Goal: Complete application form

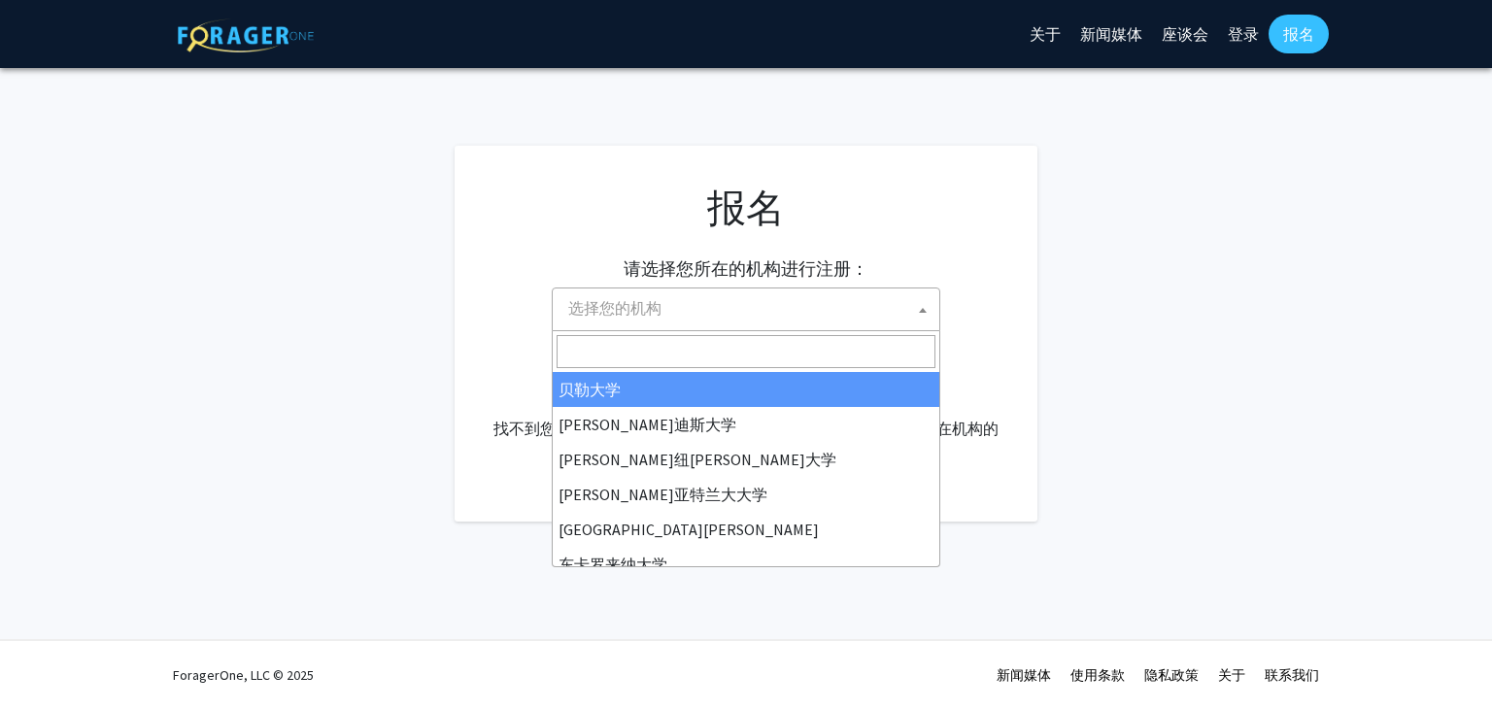
click at [843, 302] on span "选择您的机构" at bounding box center [749, 308] width 379 height 40
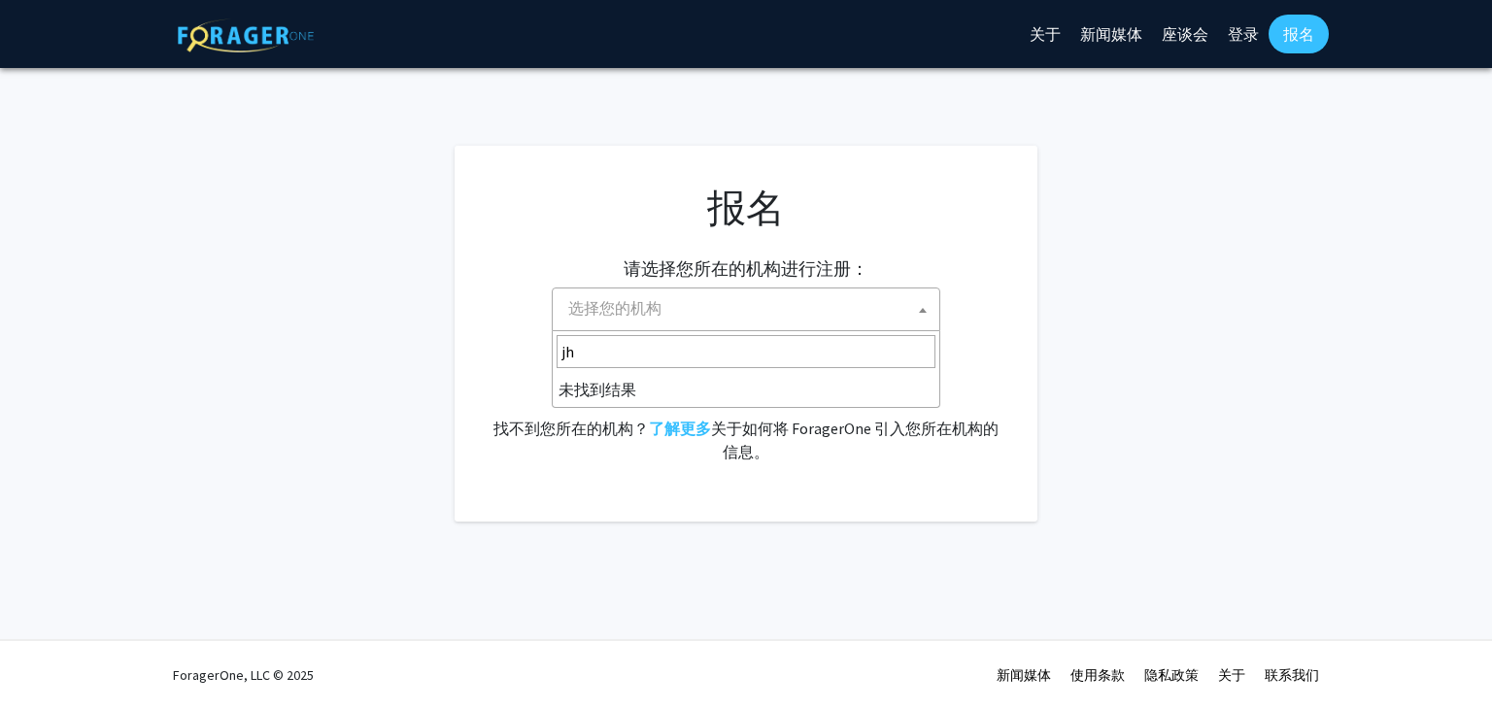
type input "j"
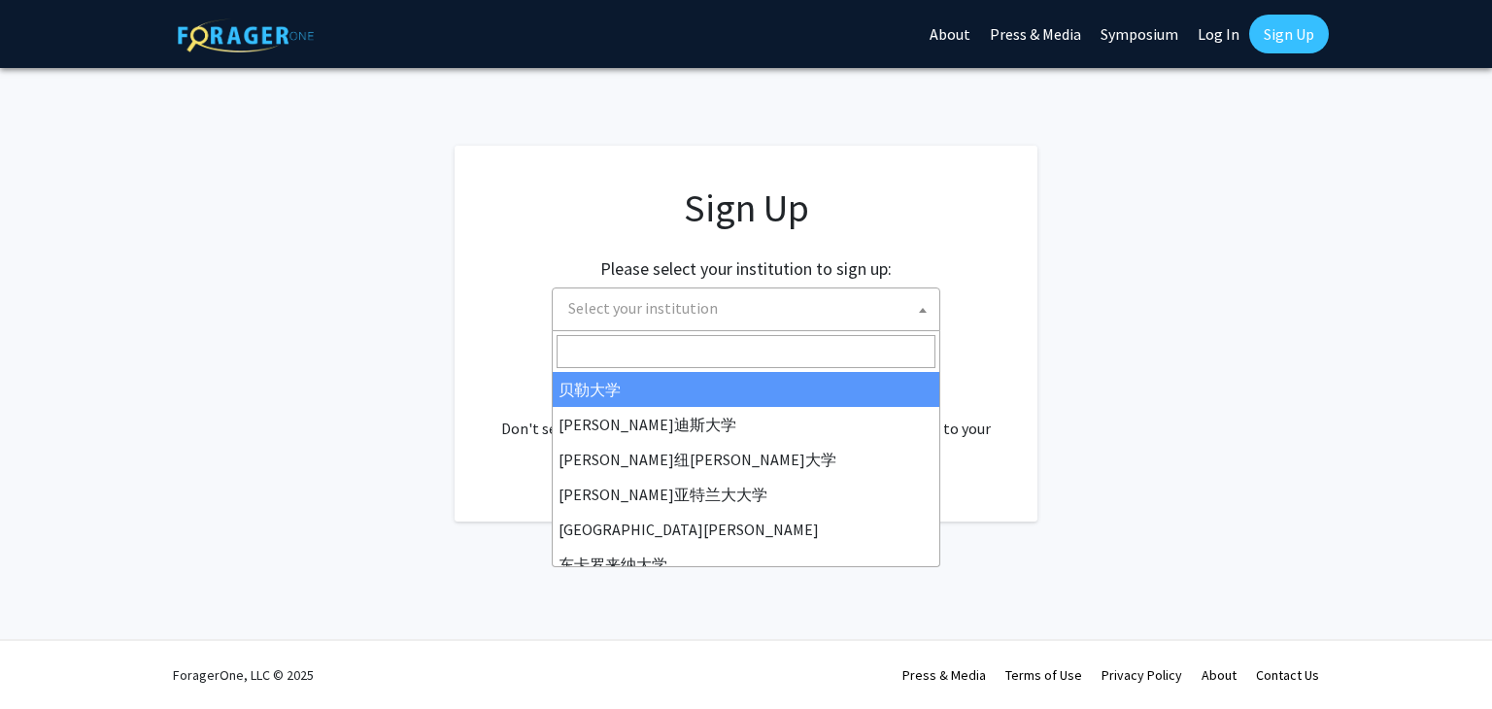
click at [691, 343] on input "Search" at bounding box center [745, 351] width 379 height 33
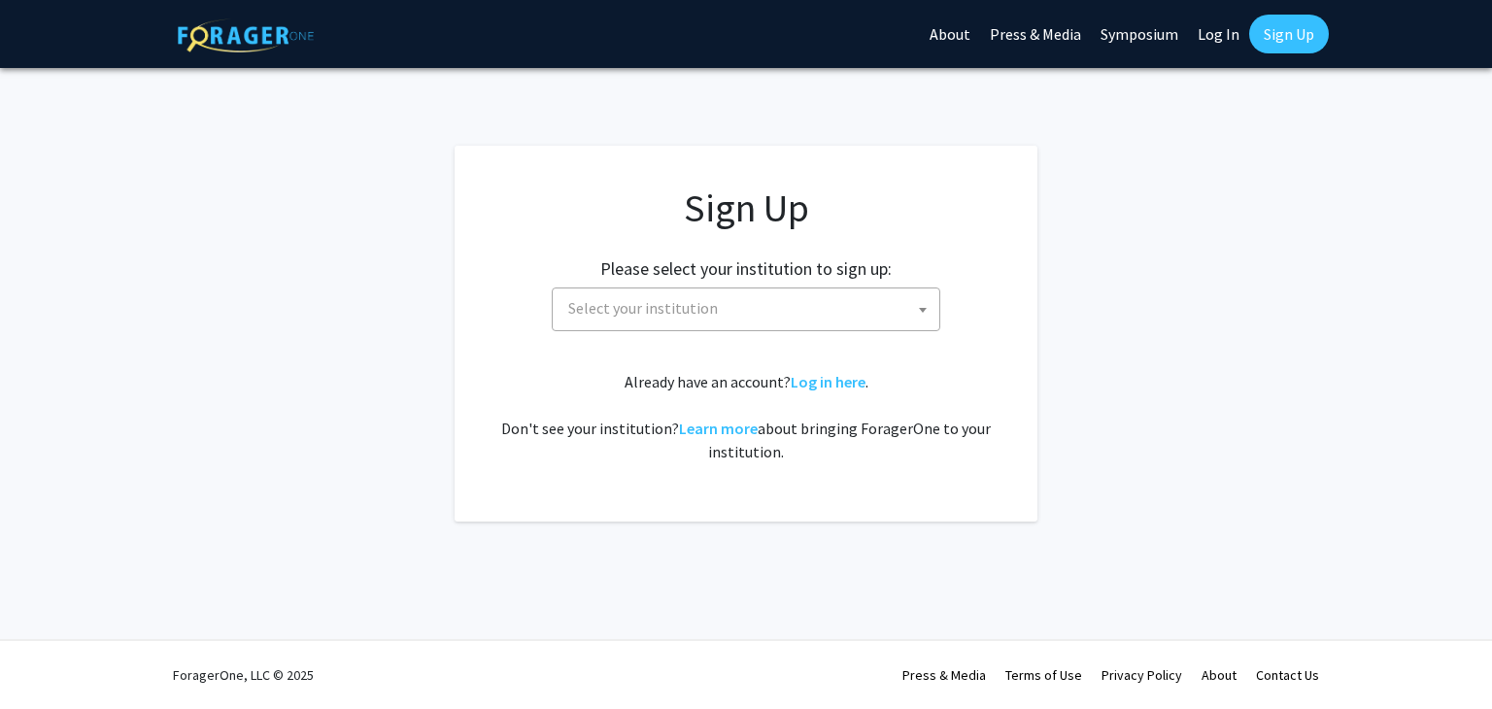
click at [1103, 343] on app-signup "Sign Up Please select your institution to sign up: Baylor University Brandeis U…" at bounding box center [746, 334] width 1492 height 376
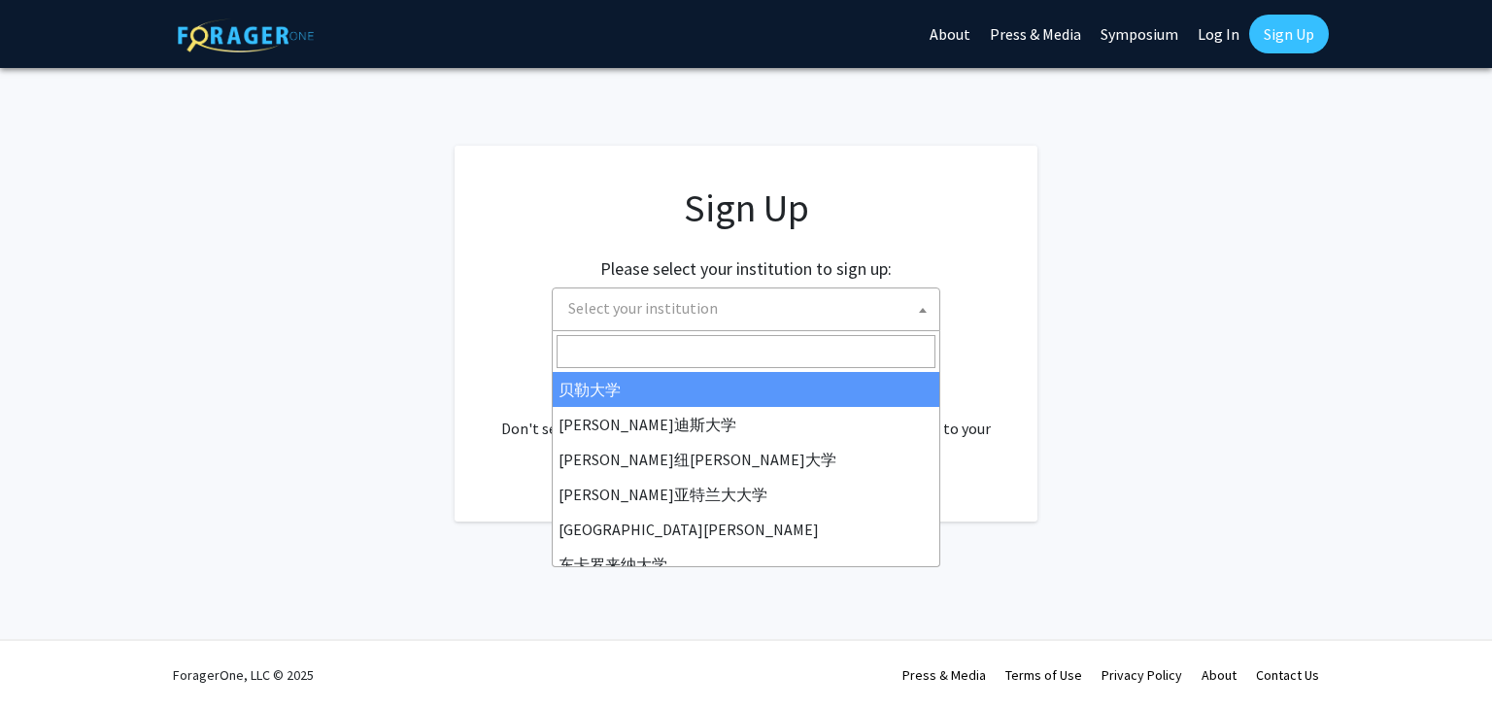
click at [819, 316] on span "Select your institution" at bounding box center [749, 308] width 379 height 40
click at [677, 352] on input "Search" at bounding box center [745, 351] width 379 height 33
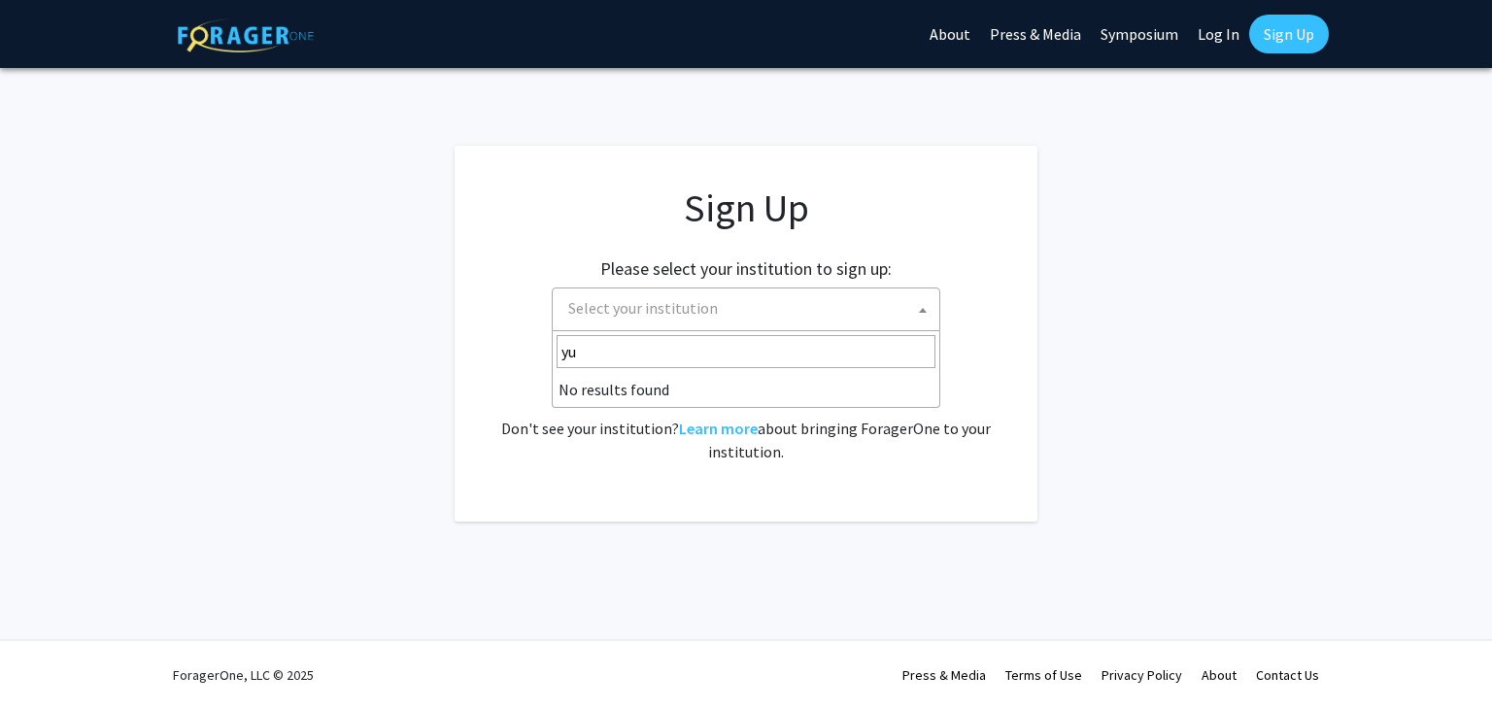
type input "y"
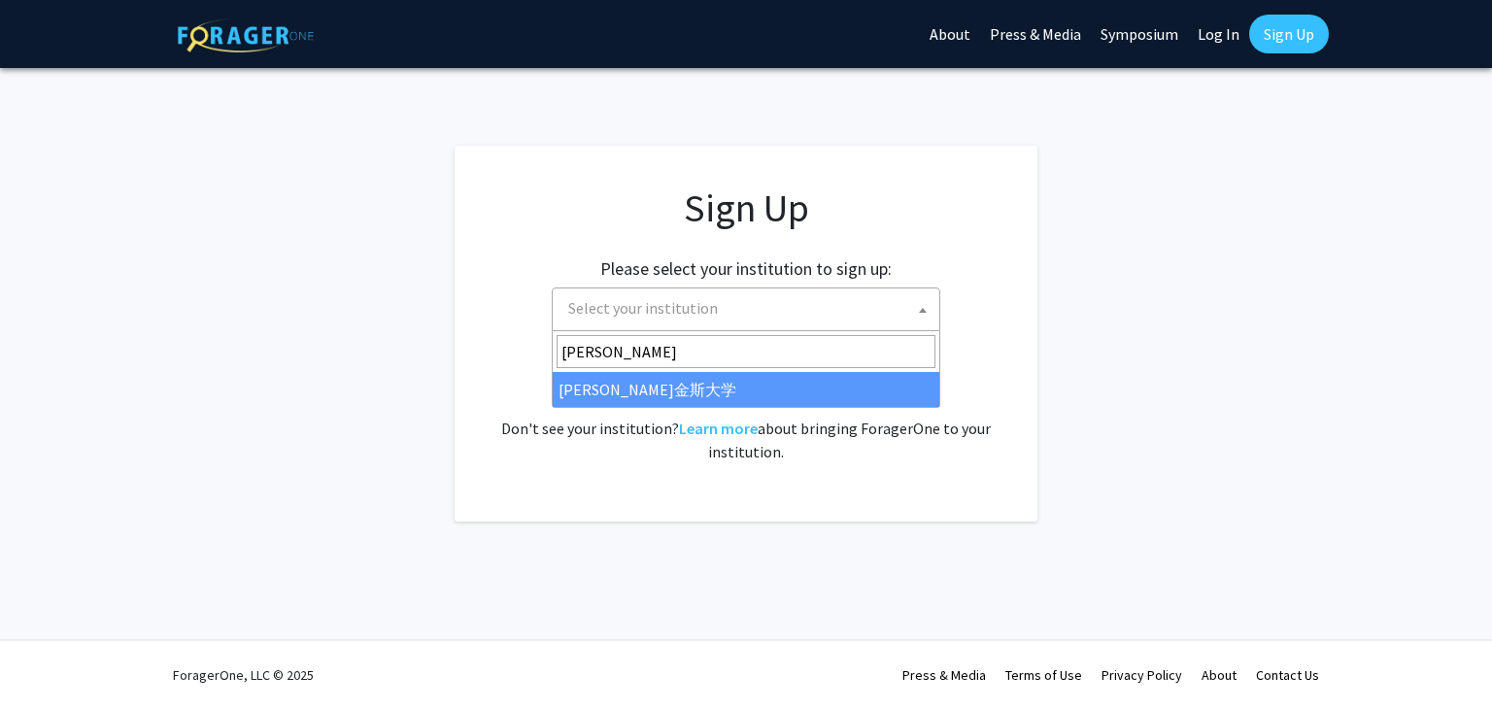
type input "约翰"
select select "1"
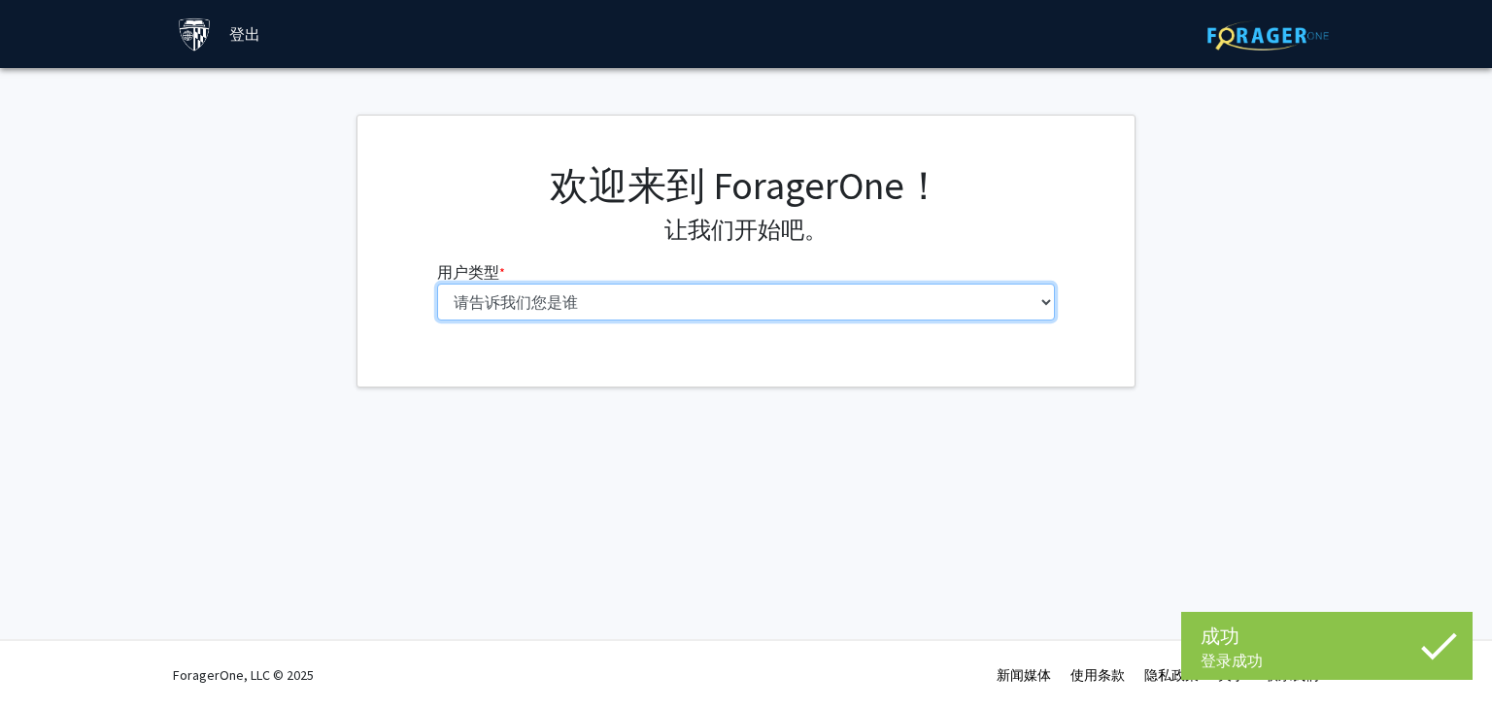
click at [664, 304] on select "请告诉我们您是谁 本科生 硕士生 博士候选人（PhD、MD、DMD、[PERSON_NAME] 等） 博士后研究员/研究人员/住院医师/医学研究员 学院 行政…" at bounding box center [746, 302] width 619 height 37
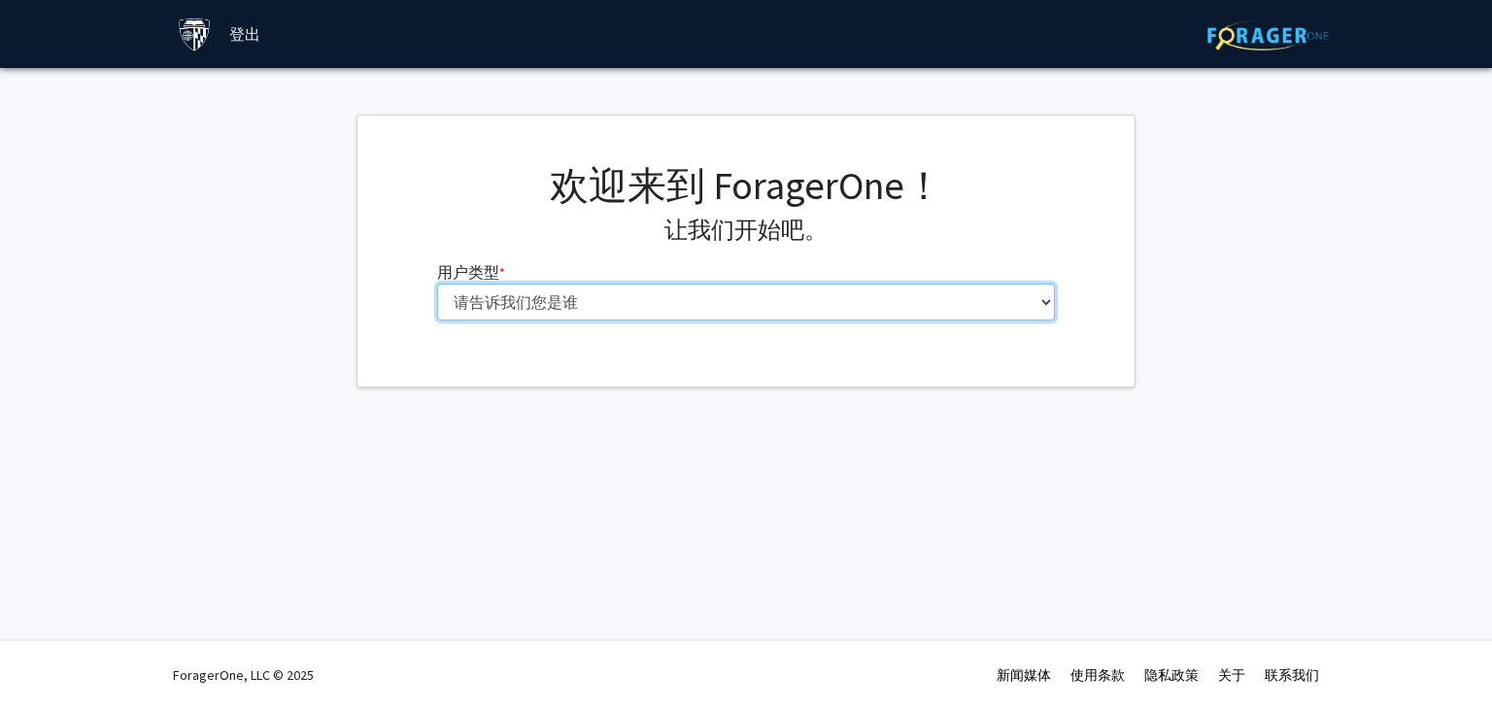
select select "2: masters"
click at [437, 284] on select "请告诉我们您是谁 本科生 硕士生 博士候选人（PhD、MD、DMD、[PERSON_NAME] 等） 博士后研究员/研究人员/住院医师/医学研究员 学院 行政…" at bounding box center [746, 302] width 619 height 37
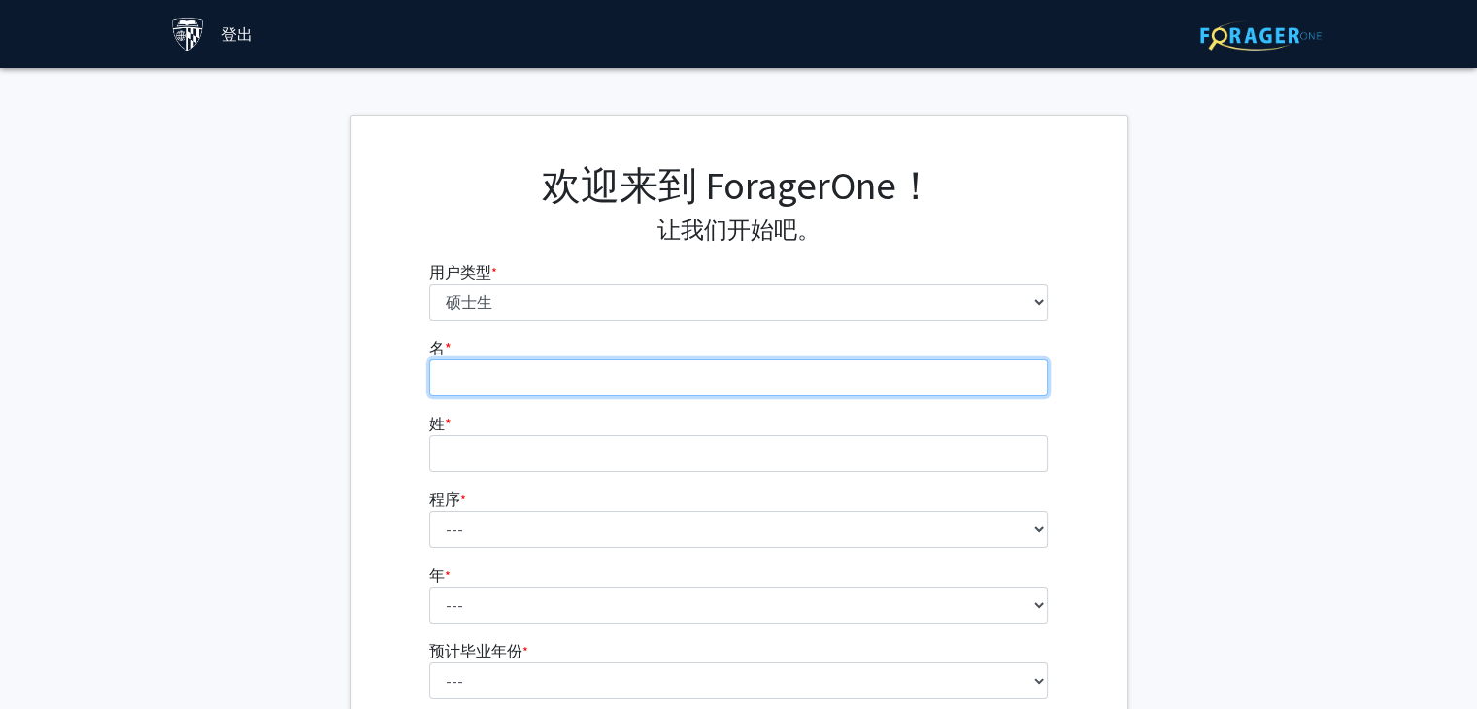
click at [534, 366] on input "名 * 必需的" at bounding box center [738, 377] width 619 height 37
type input "[PERSON_NAME]"
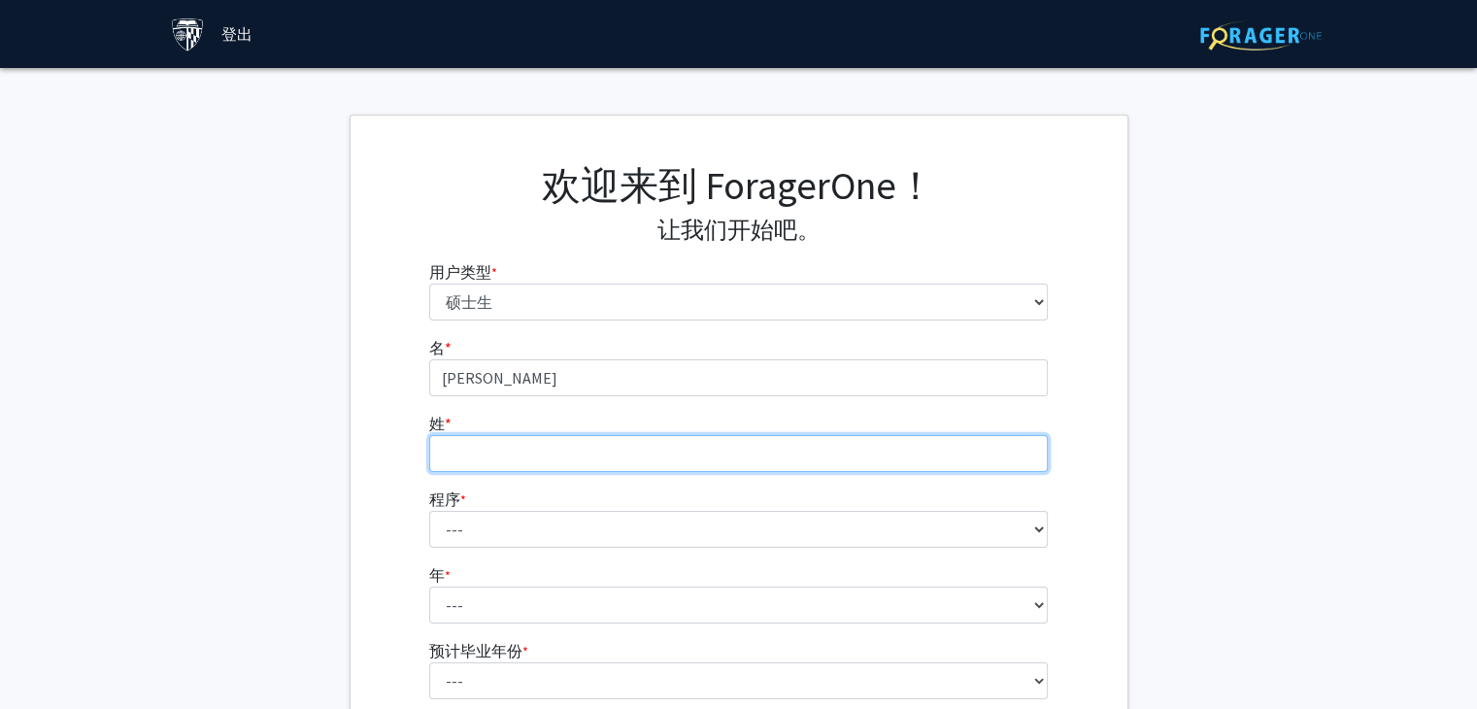
type input "[PERSON_NAME]"
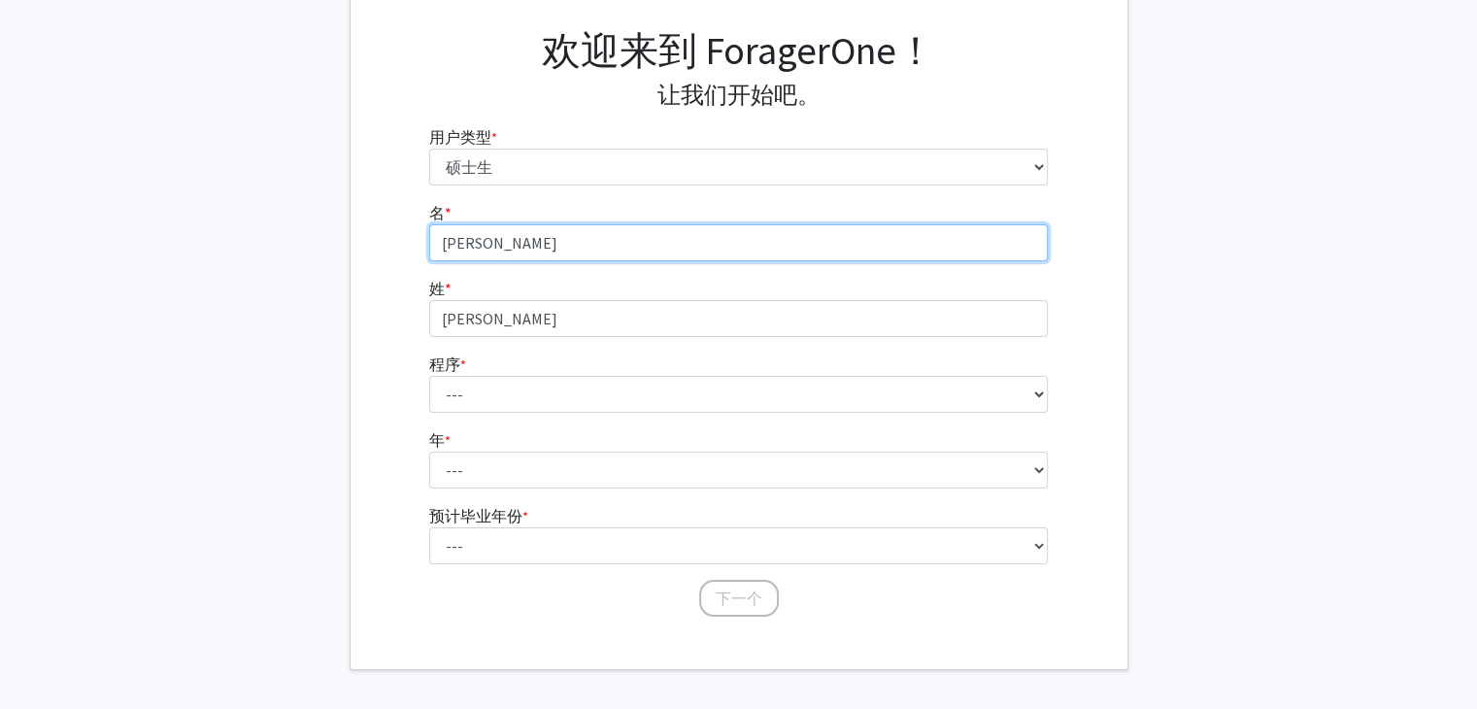
scroll to position [136, 0]
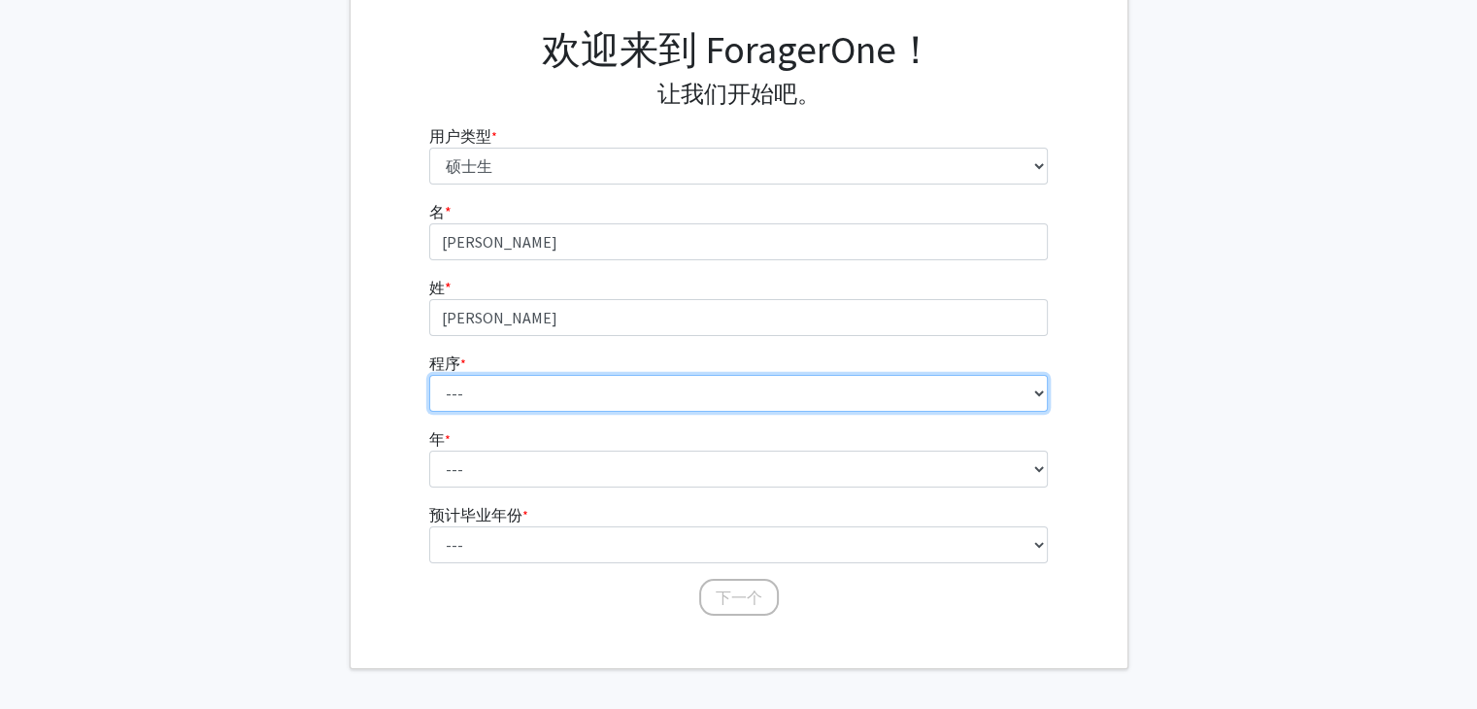
click at [501, 384] on select "--- Anatomy Education Applied and Computational Mathematics Applied Biomedical …" at bounding box center [738, 393] width 619 height 37
select select "46: 35"
click at [429, 375] on select "--- Anatomy Education Applied and Computational Mathematics Applied Biomedical …" at bounding box center [738, 393] width 619 height 37
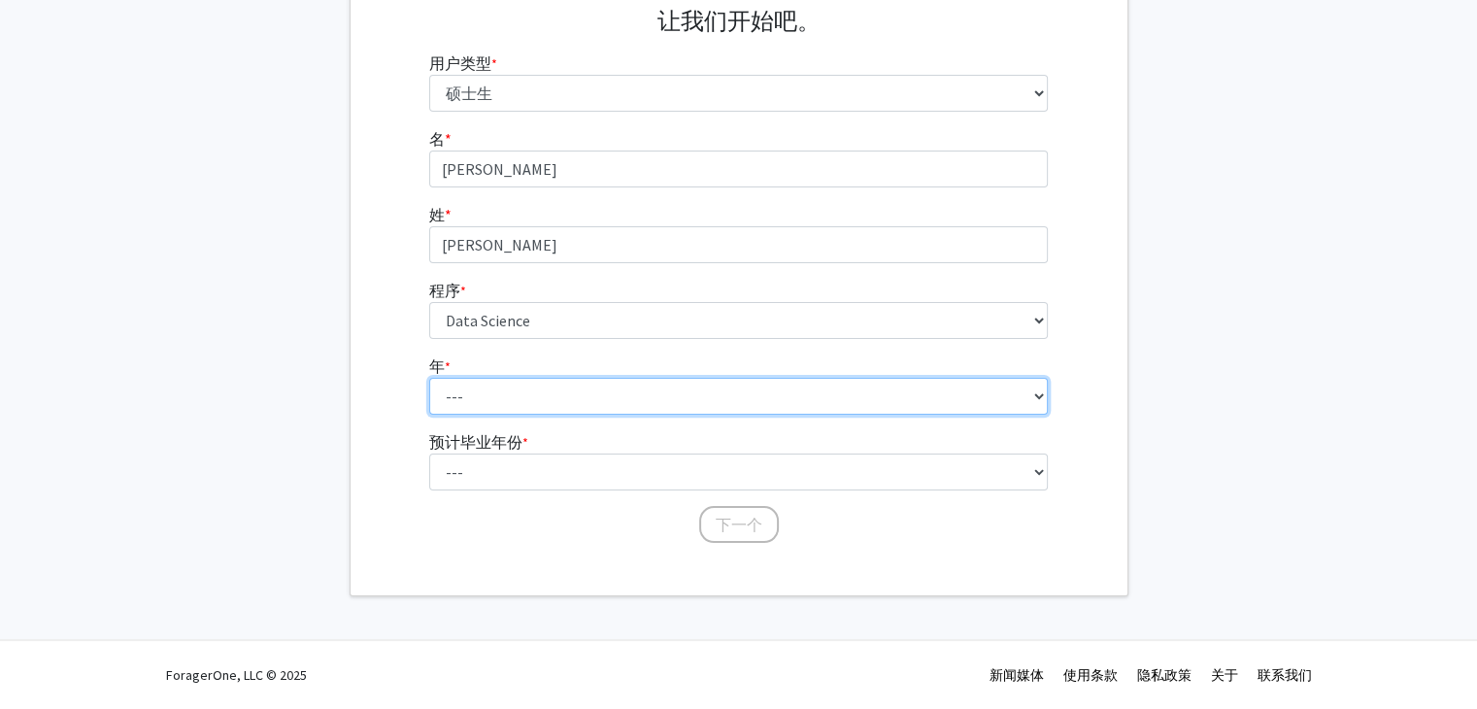
click at [475, 391] on select "--- 第一年 第二年" at bounding box center [738, 396] width 619 height 37
select select "1: first_year"
click at [429, 378] on select "--- 第一年 第二年" at bounding box center [738, 396] width 619 height 37
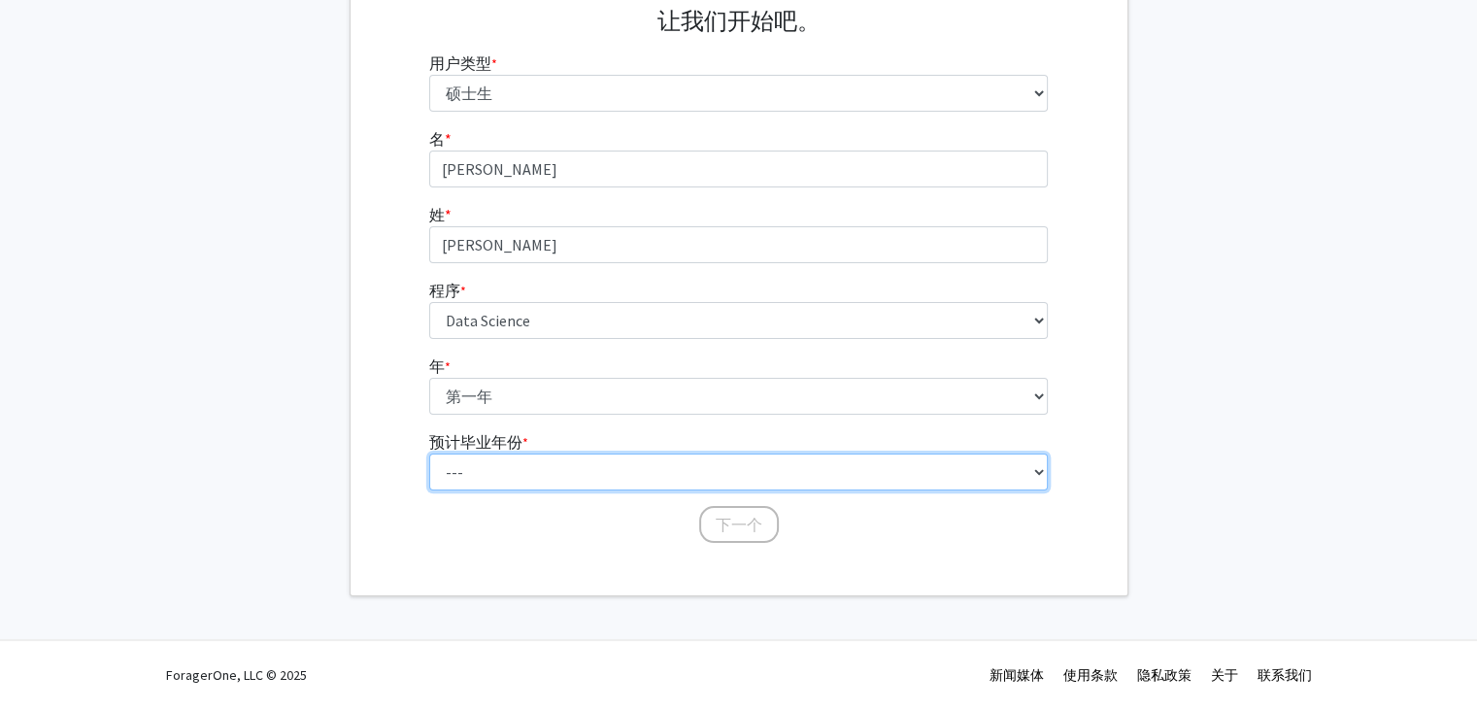
click at [465, 459] on select "--- 2025 2026 2027 2028 2029 2030 2031 2032 2033 2034" at bounding box center [738, 471] width 619 height 37
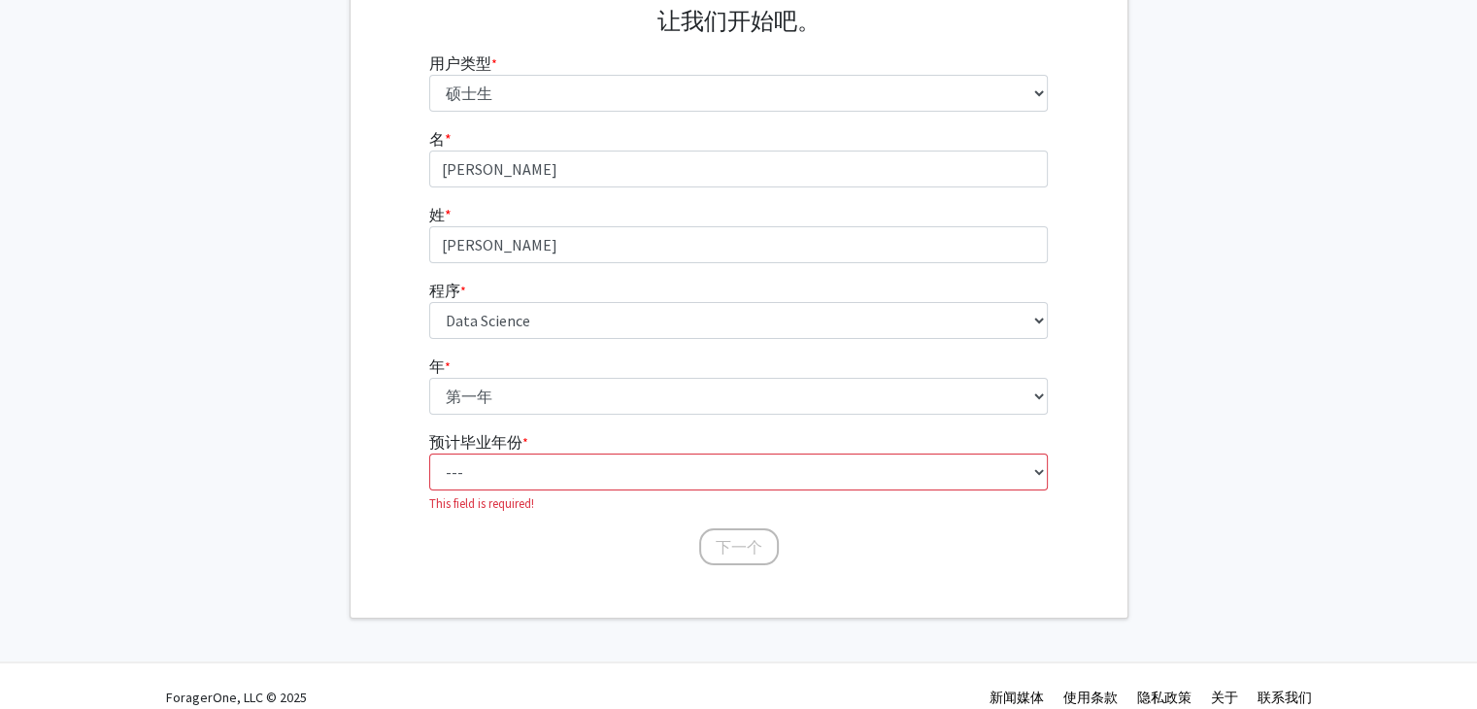
click at [397, 236] on div "名 * 必需的 [PERSON_NAME] 姓 * 必需的 [PERSON_NAME] 程序 * 必需的 --- Anatomy Education Appl…" at bounding box center [739, 347] width 777 height 440
click at [504, 480] on select "--- 2025 2026 2027 2028 2029 2030 2031 2032 2033 2034" at bounding box center [738, 471] width 619 height 37
select select "3: 2027"
click at [429, 453] on select "--- 2025 2026 2027 2028 2029 2030 2031 2032 2033 2034" at bounding box center [738, 471] width 619 height 37
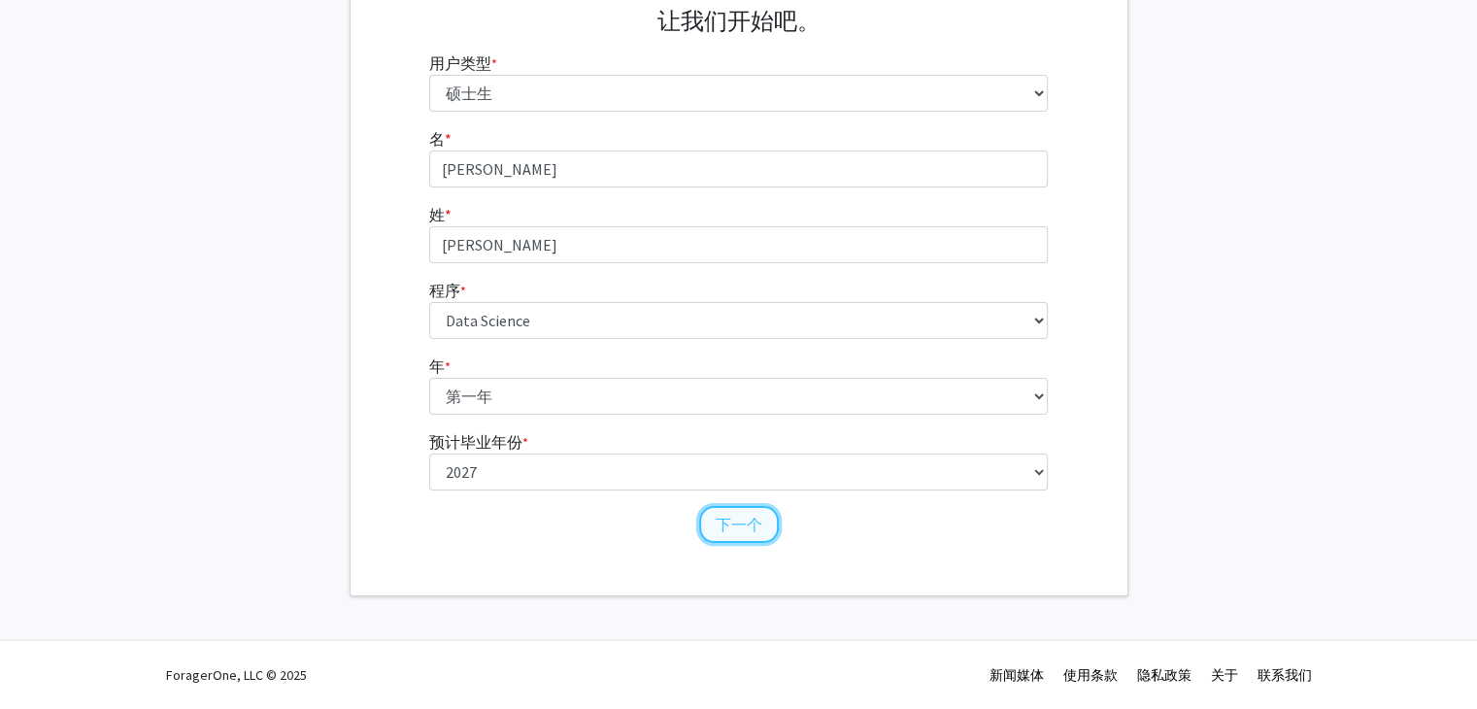
click at [754, 516] on font "下一个" at bounding box center [739, 524] width 47 height 19
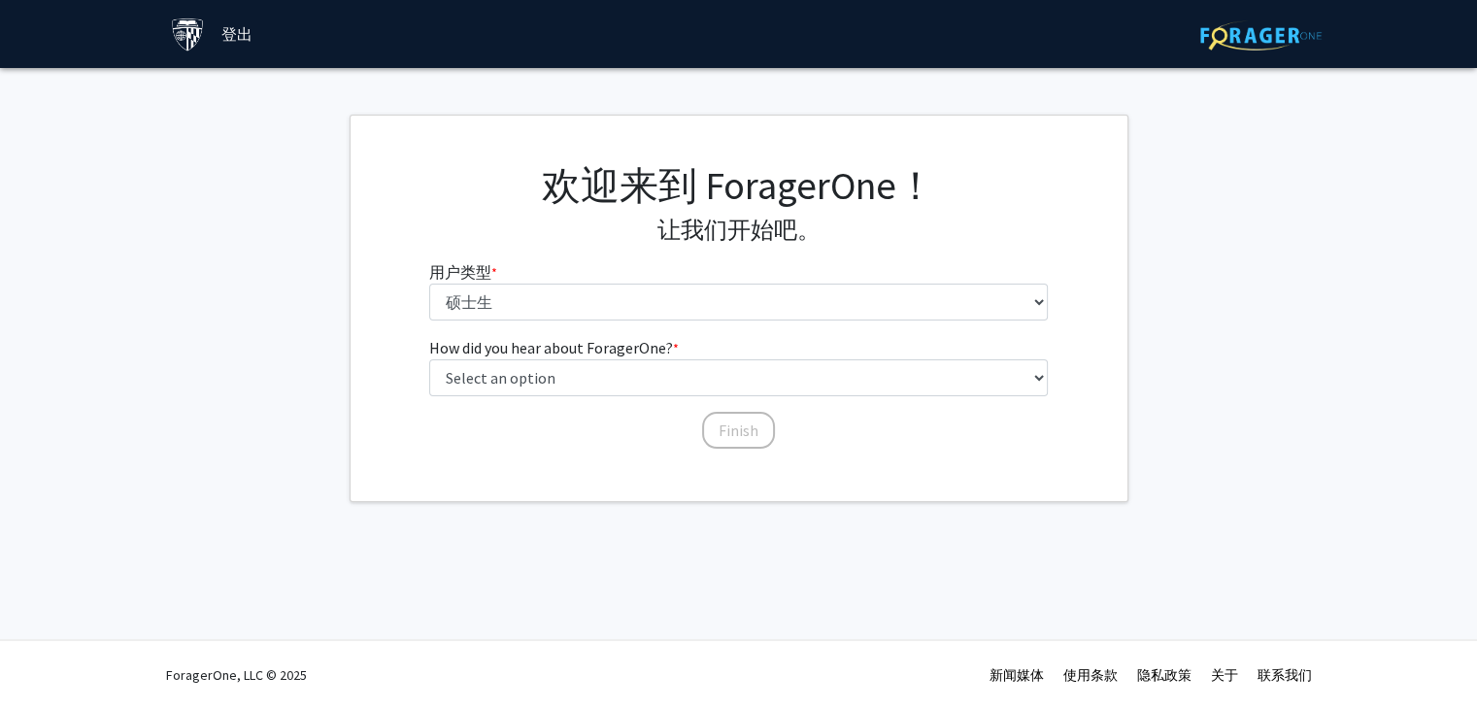
scroll to position [0, 0]
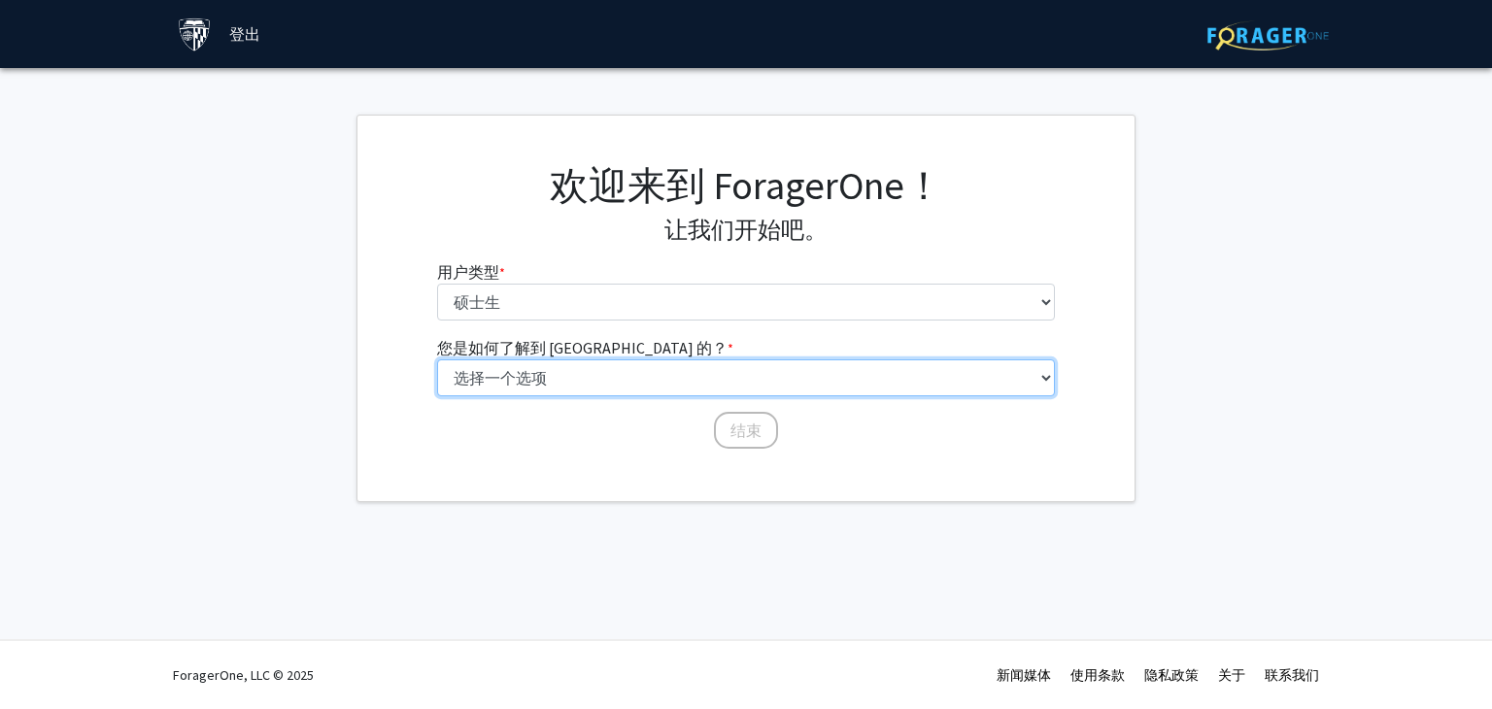
click at [569, 370] on select "选择一个选项 同学/同学推荐 教职员工推荐 大学网站 大学电子邮件或时事通讯 其他" at bounding box center [746, 377] width 619 height 37
select select "3: university_website"
click at [437, 359] on select "选择一个选项 同学/同学推荐 教职员工推荐 大学网站 大学电子邮件或时事通讯 其他" at bounding box center [746, 377] width 619 height 37
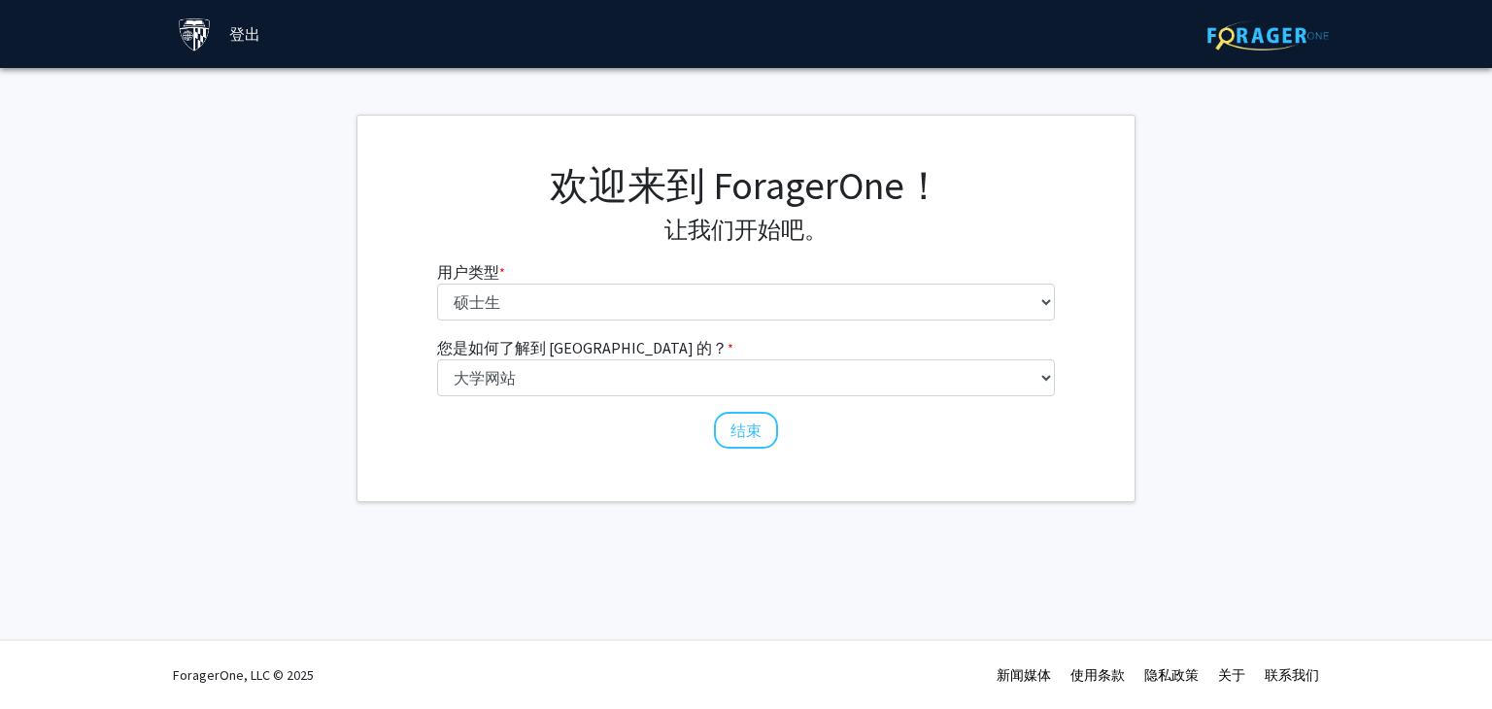
click at [496, 486] on div "欢迎来到 ForagerOne！ 让我们开始吧。 用户类型 * 必需的 请告诉我们您是谁 本科生 硕士生 博士候选人（PhD、MD、DMD、[PERSON_N…" at bounding box center [745, 308] width 777 height 385
click at [744, 436] on font "结束" at bounding box center [745, 429] width 31 height 19
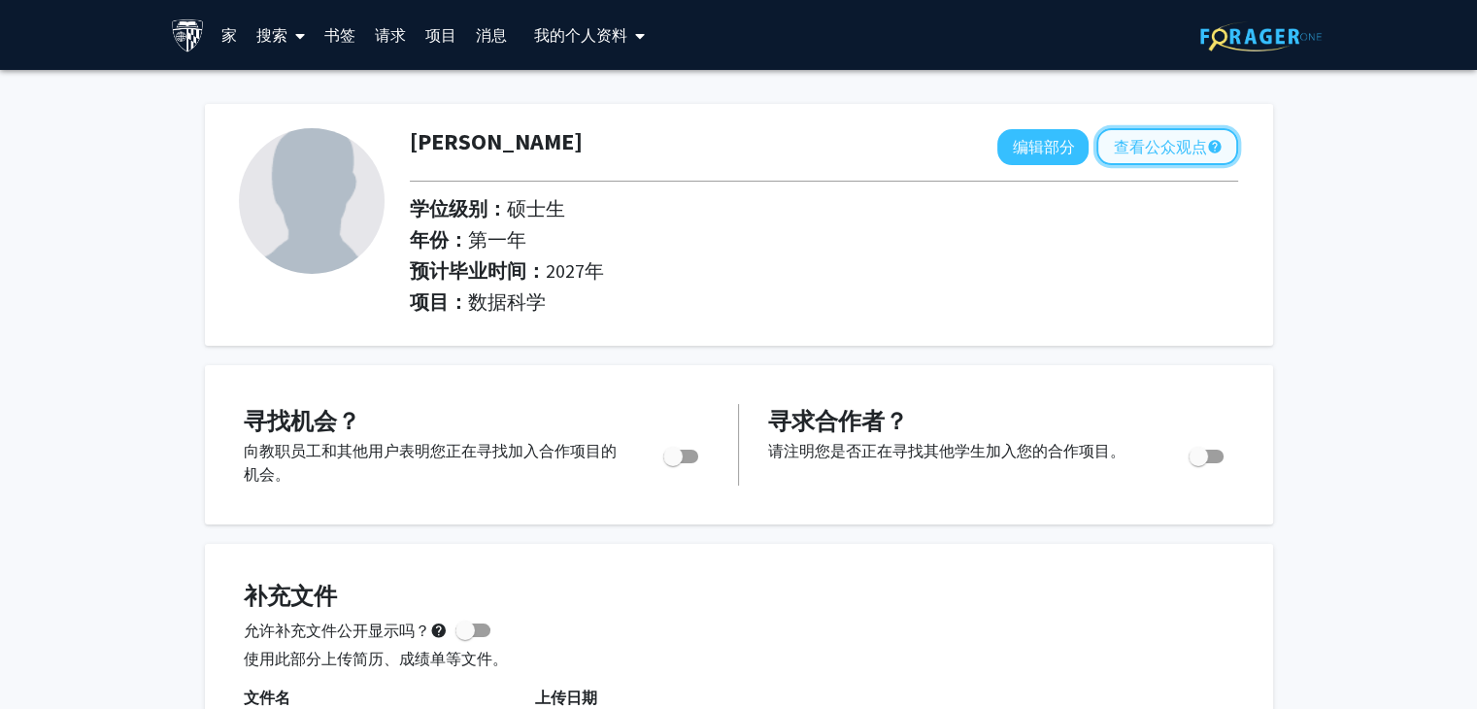
click at [1168, 138] on font "查看公众观点" at bounding box center [1159, 146] width 93 height 19
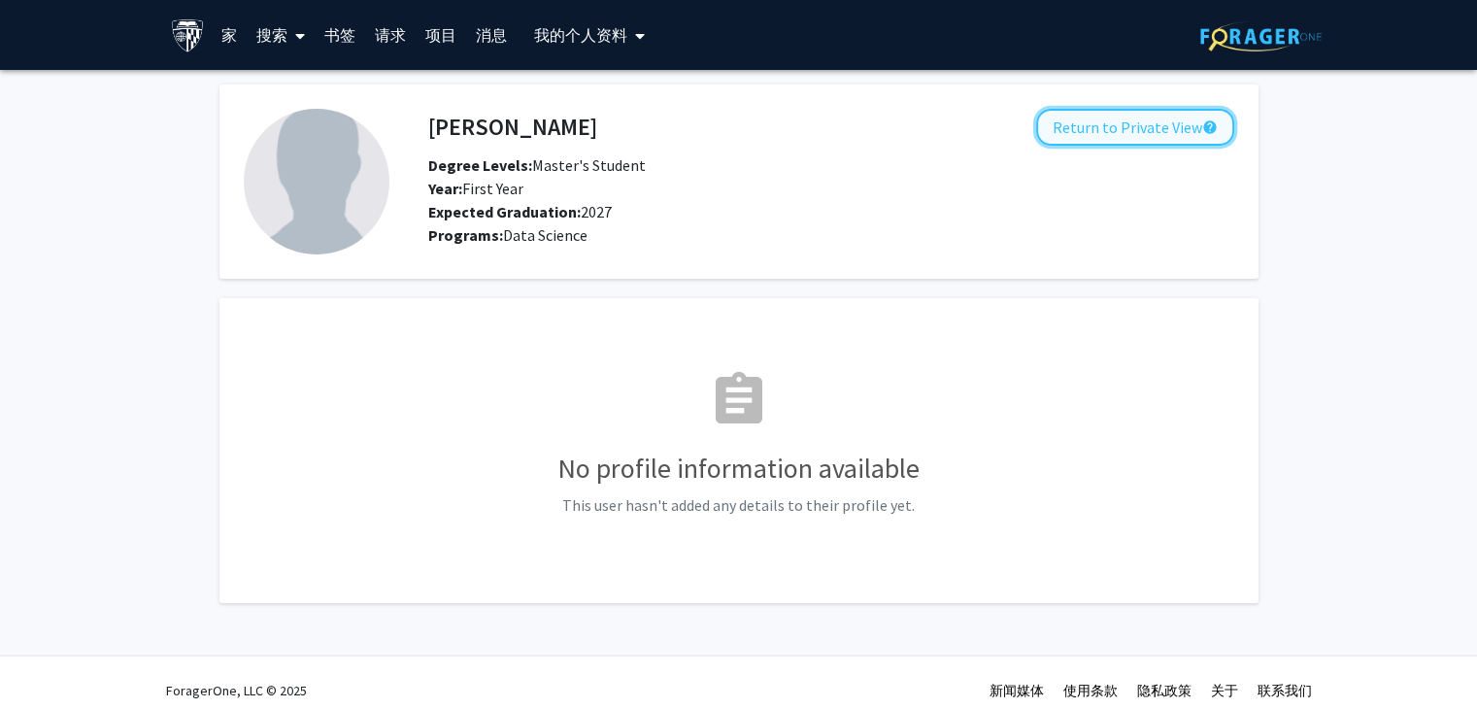
click at [1123, 133] on button "Return to Private View help" at bounding box center [1135, 127] width 198 height 37
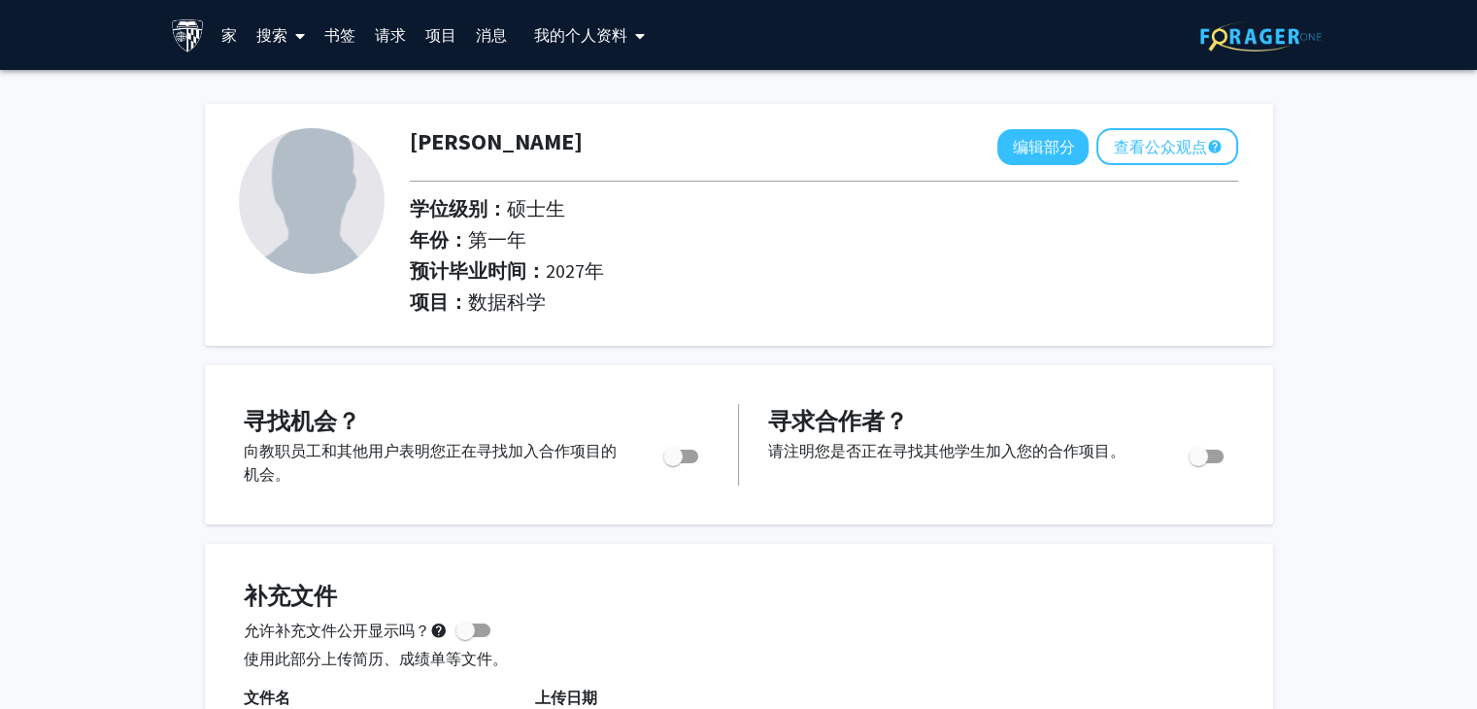
click at [442, 40] on font "项目" at bounding box center [440, 34] width 31 height 19
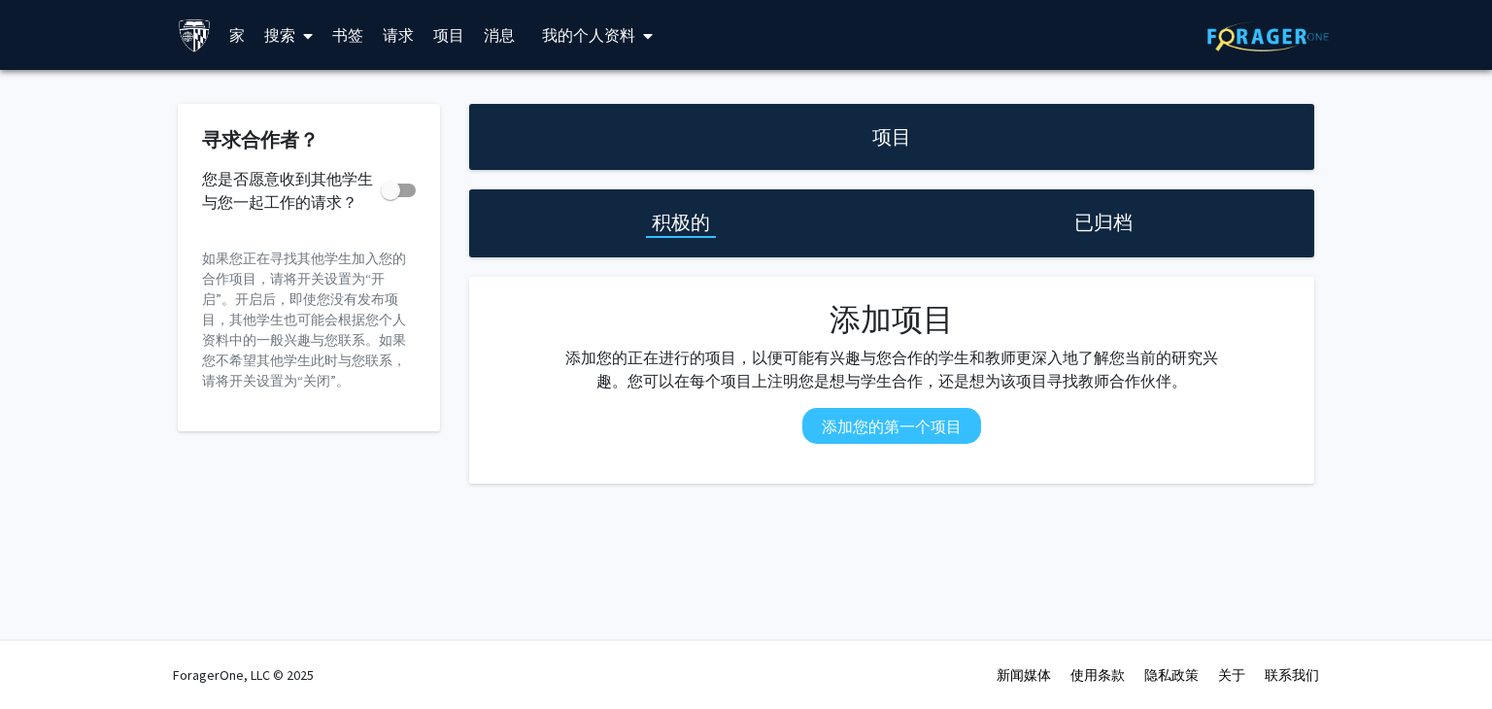
click at [1091, 239] on div "已归档" at bounding box center [1102, 223] width 422 height 68
click at [1089, 222] on font "已归档" at bounding box center [1103, 222] width 58 height 24
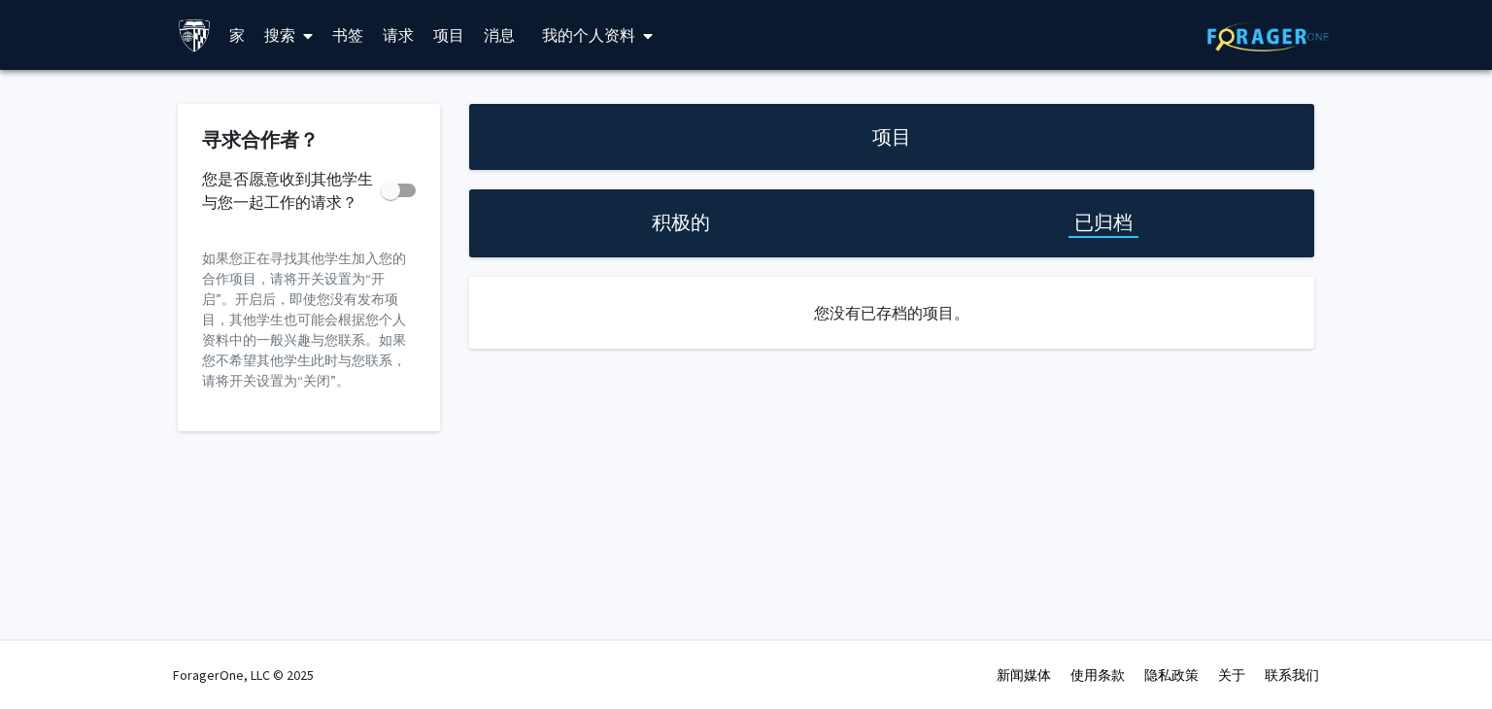
click at [652, 226] on font "积极的" at bounding box center [681, 222] width 58 height 24
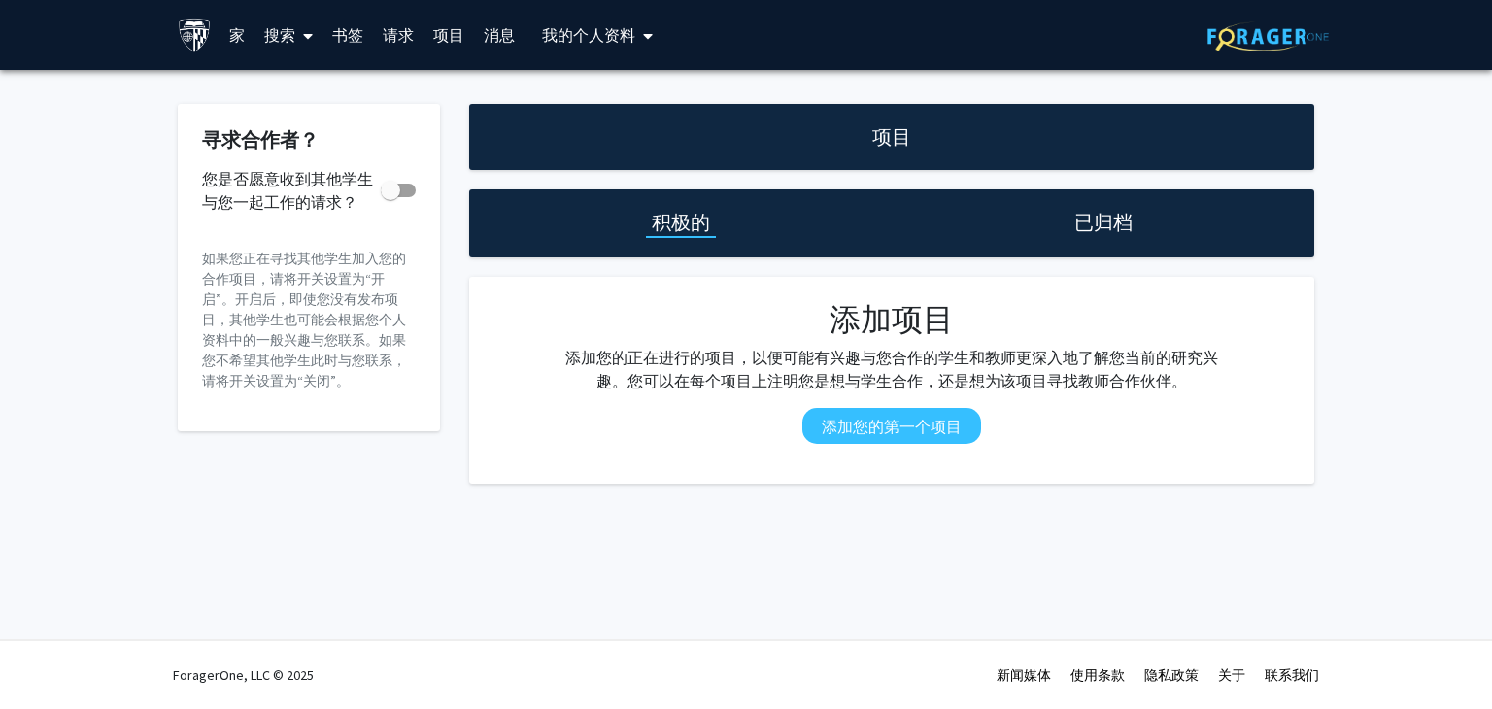
click at [224, 36] on link "家" at bounding box center [236, 35] width 35 height 68
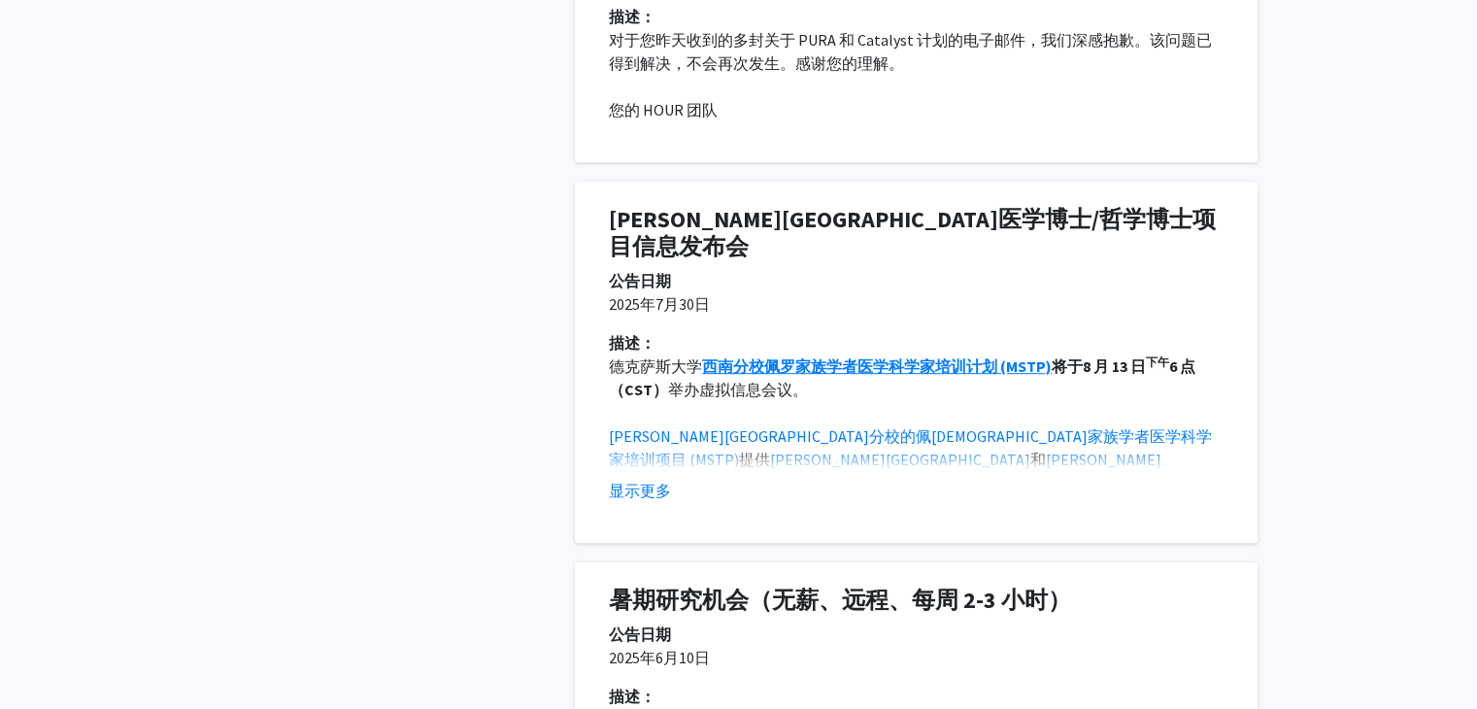
scroll to position [952, 0]
click at [653, 481] on font "显示更多" at bounding box center [640, 490] width 62 height 19
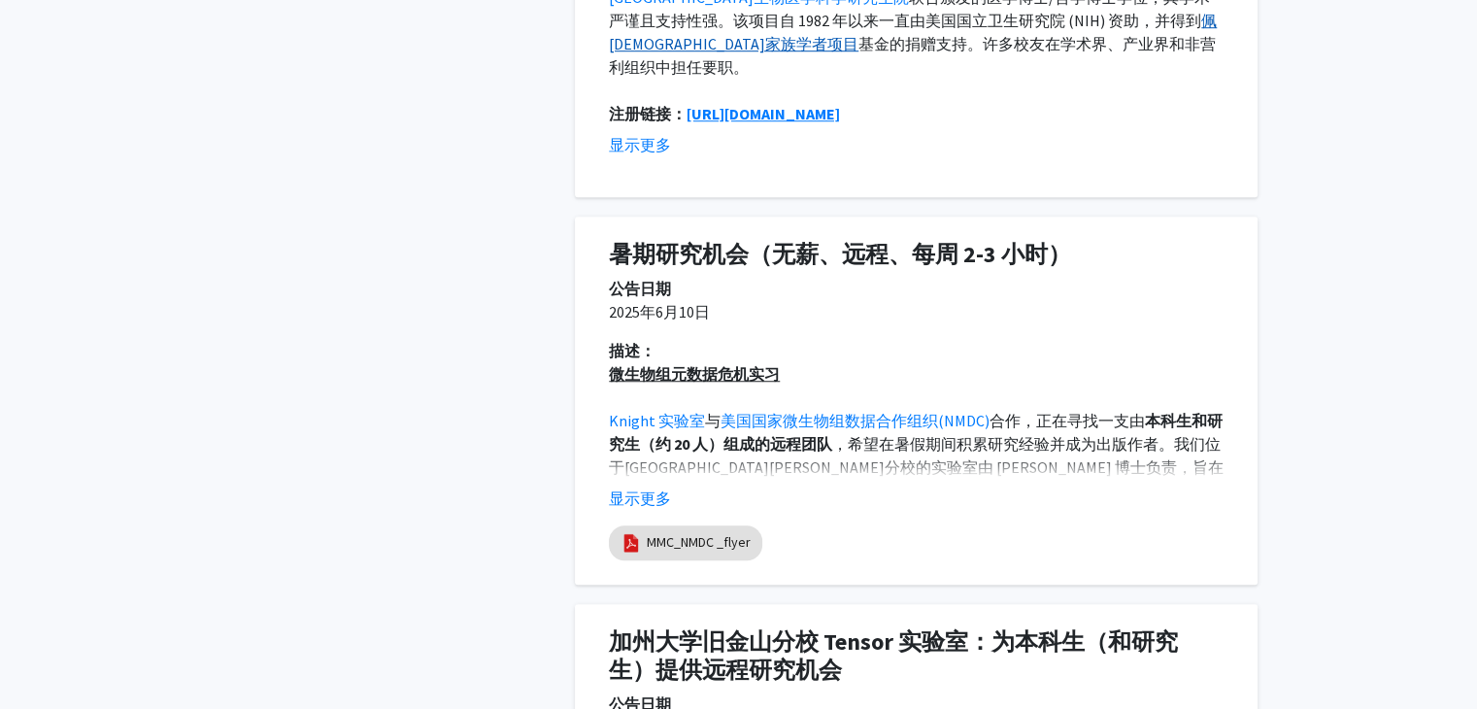
scroll to position [1437, 0]
click at [628, 488] on font "显示更多" at bounding box center [640, 497] width 62 height 19
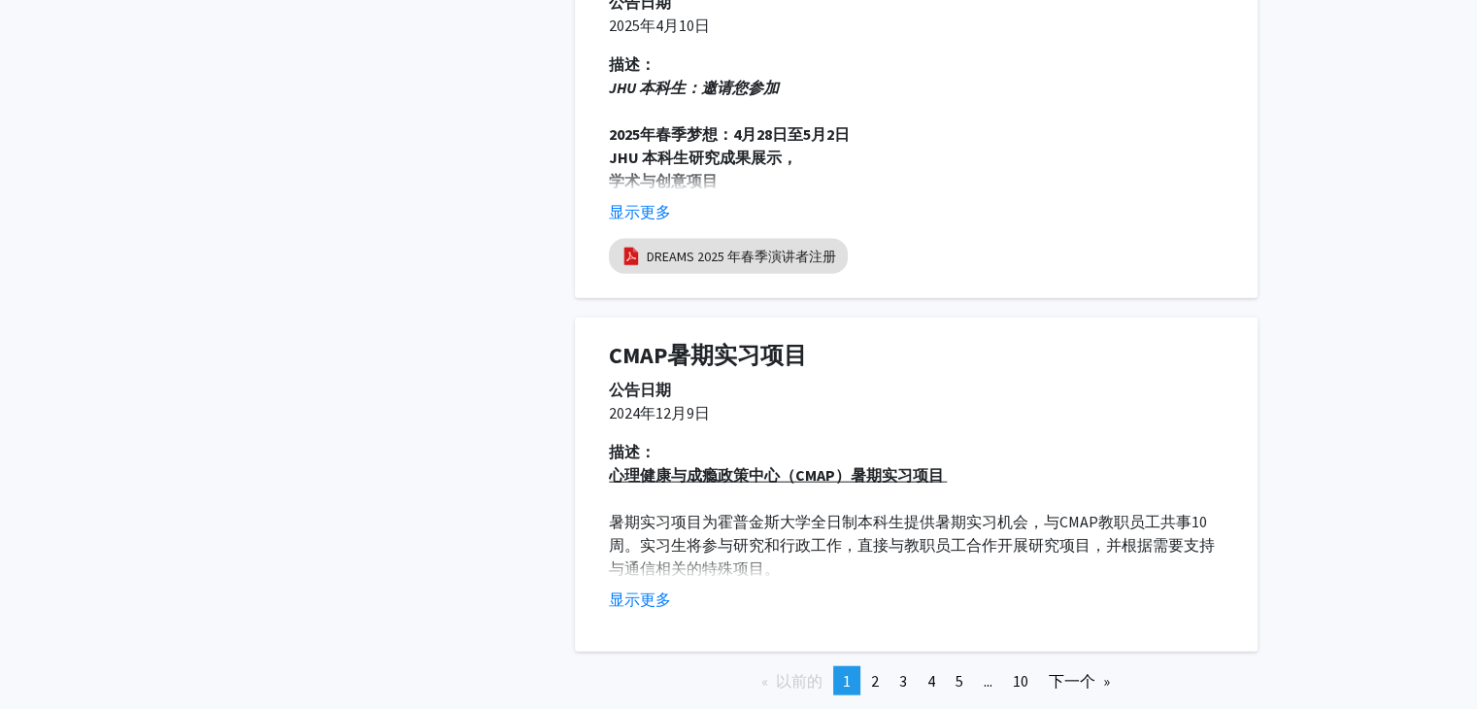
scroll to position [4381, 0]
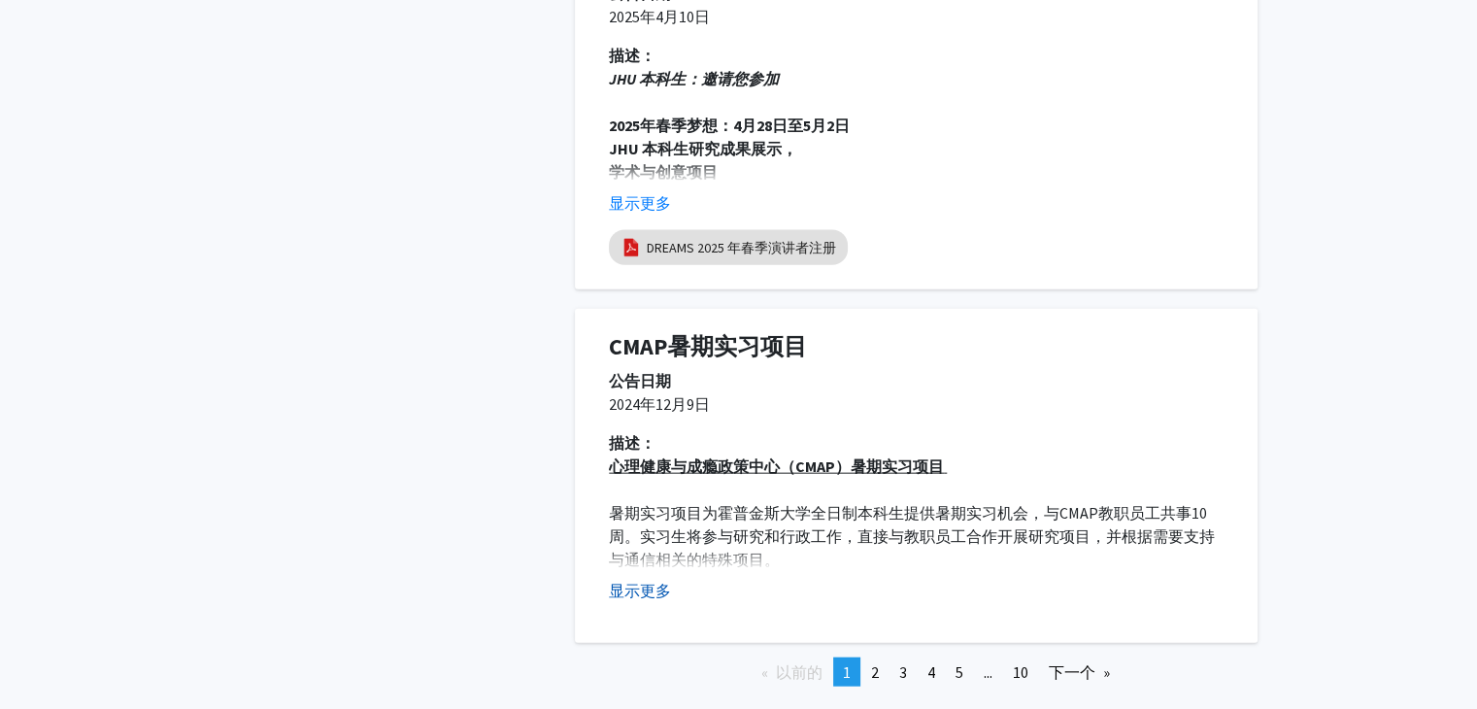
click at [651, 581] on font "显示更多" at bounding box center [640, 590] width 62 height 19
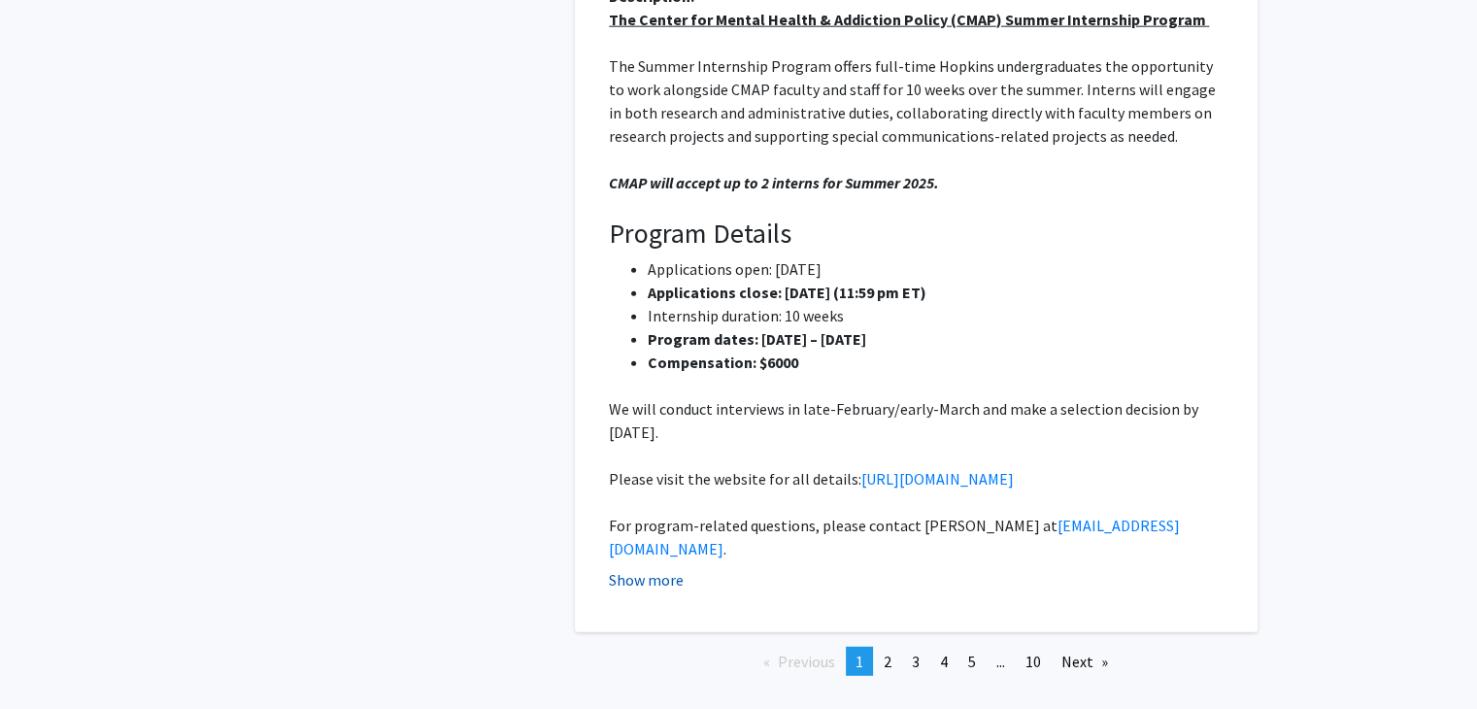
scroll to position [5070, 0]
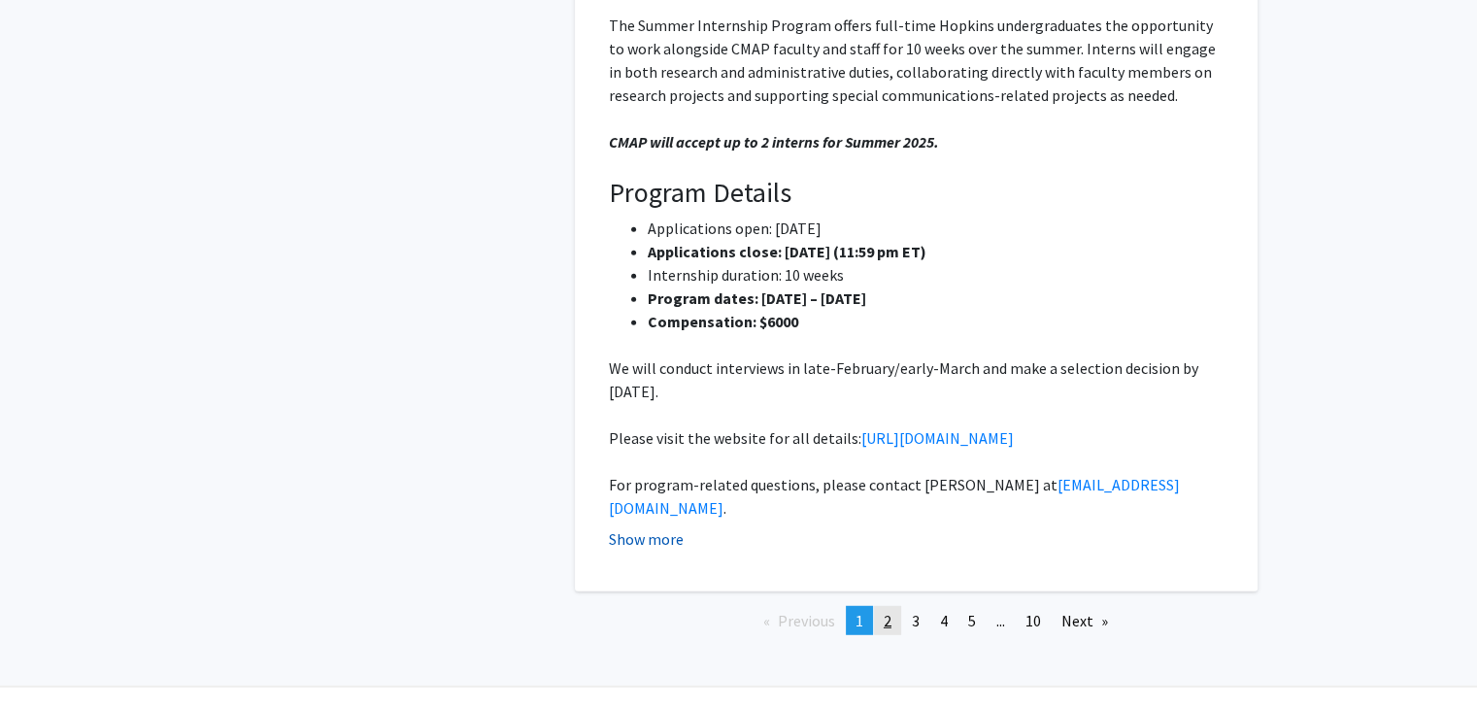
click at [876, 606] on link "page 2" at bounding box center [887, 620] width 27 height 29
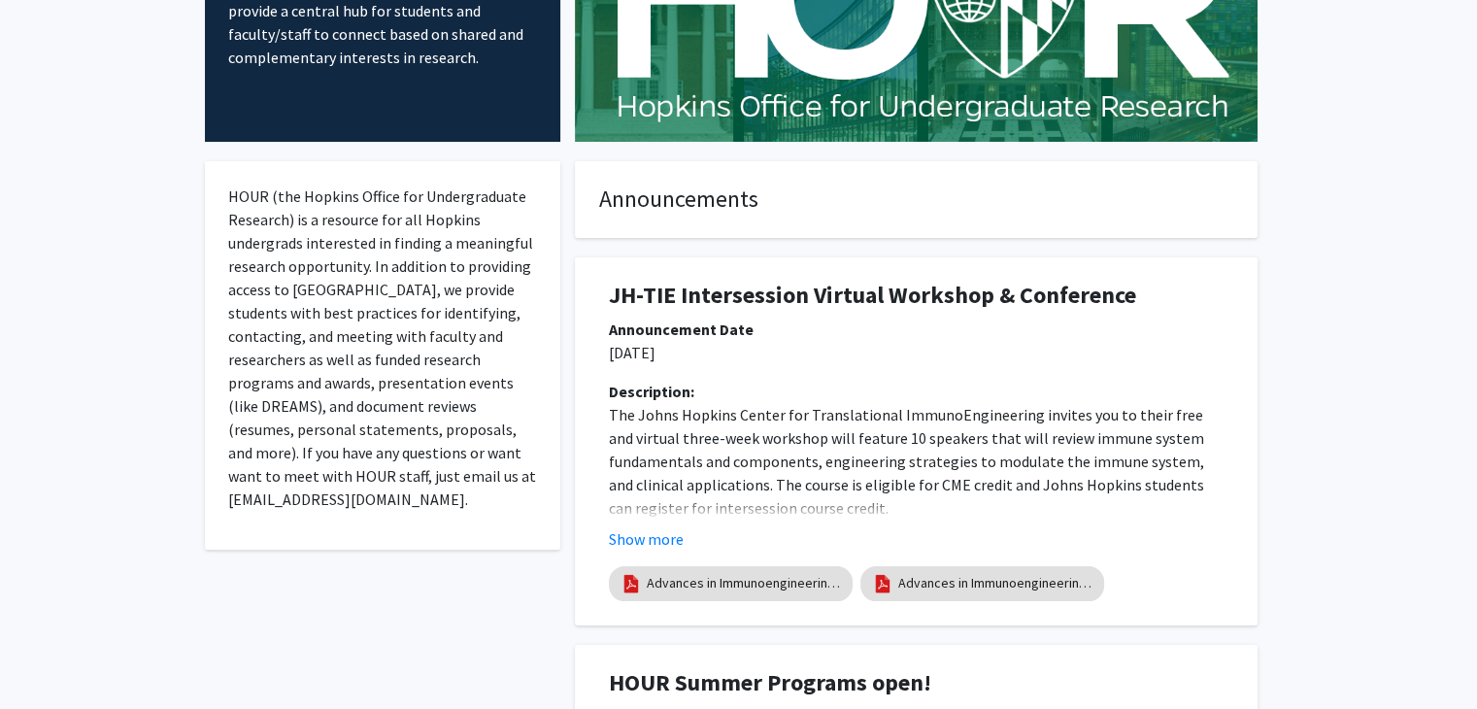
scroll to position [224, 0]
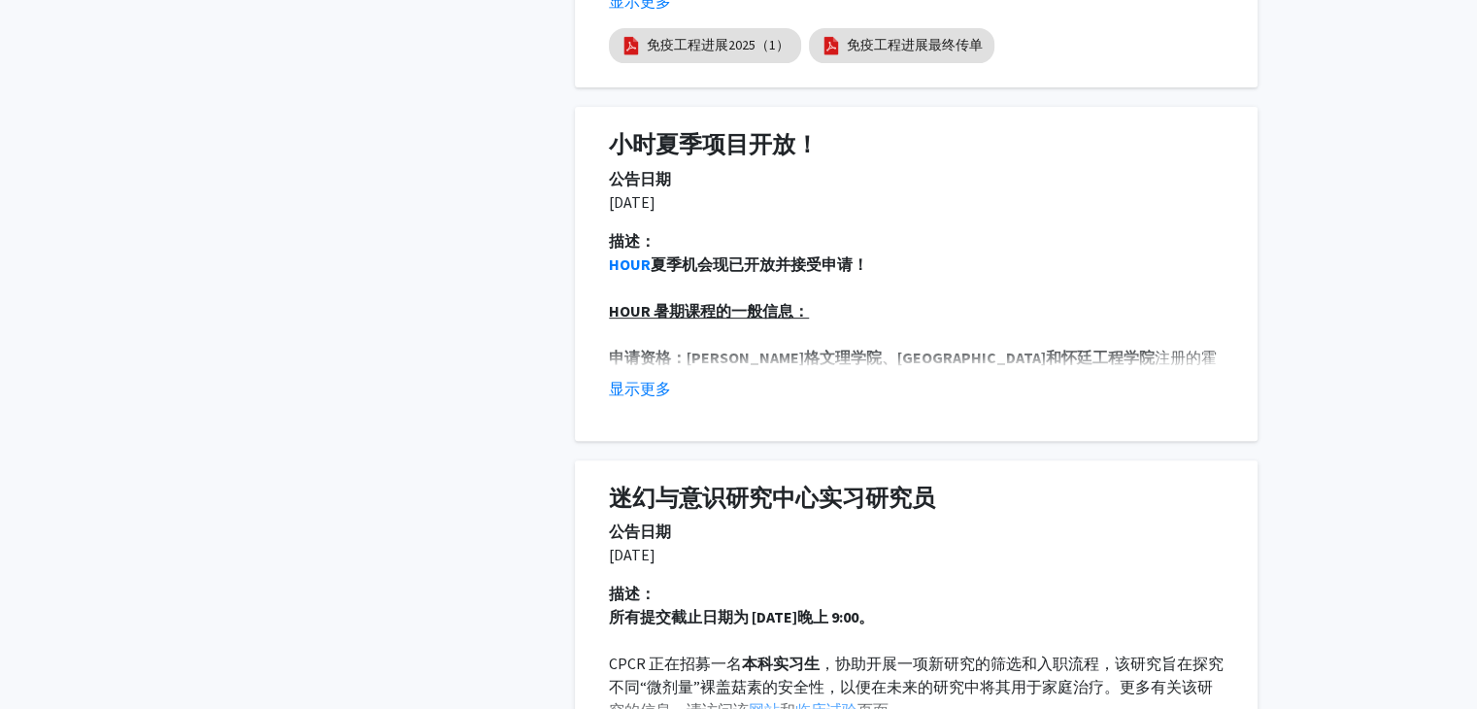
scroll to position [761, 0]
click at [660, 379] on font "显示更多" at bounding box center [640, 388] width 62 height 19
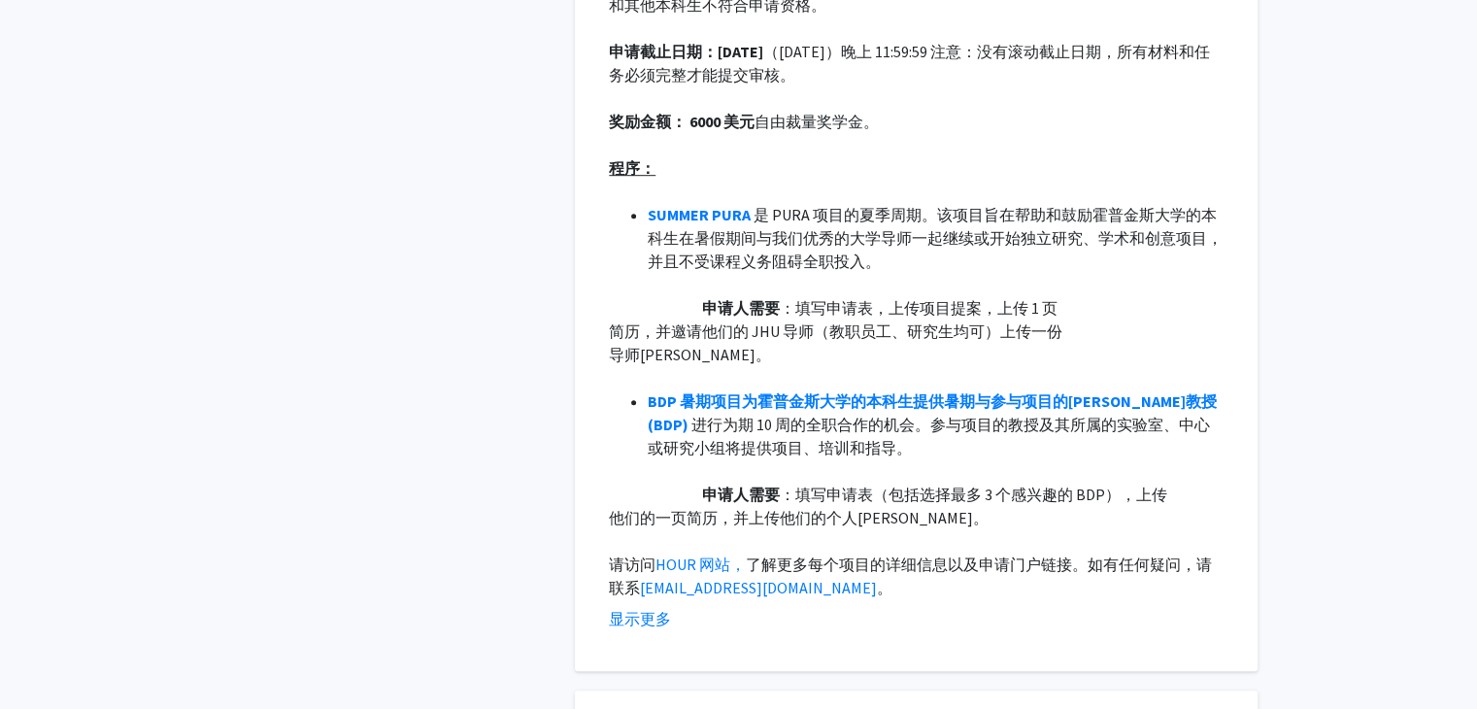
scroll to position [1312, 0]
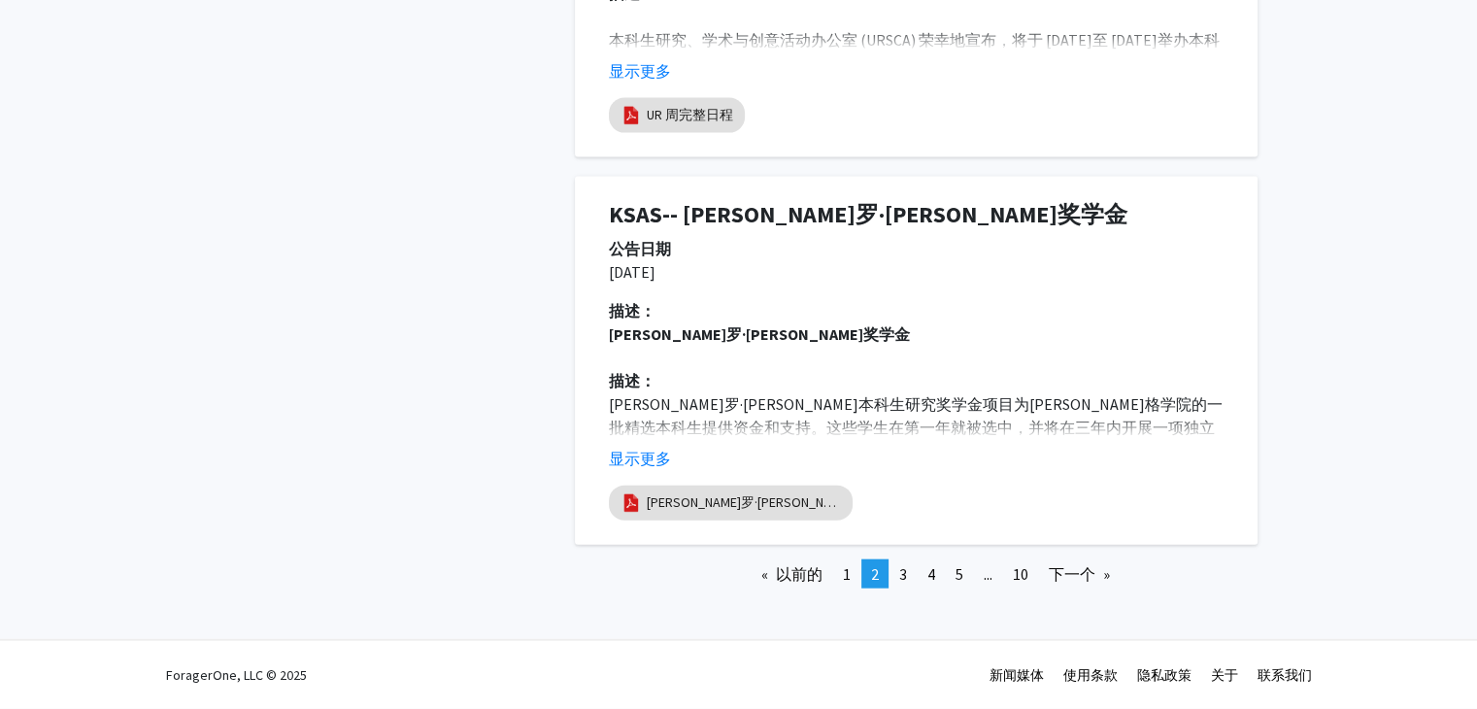
scroll to position [4396, 0]
click at [843, 576] on font "1" at bounding box center [847, 573] width 8 height 19
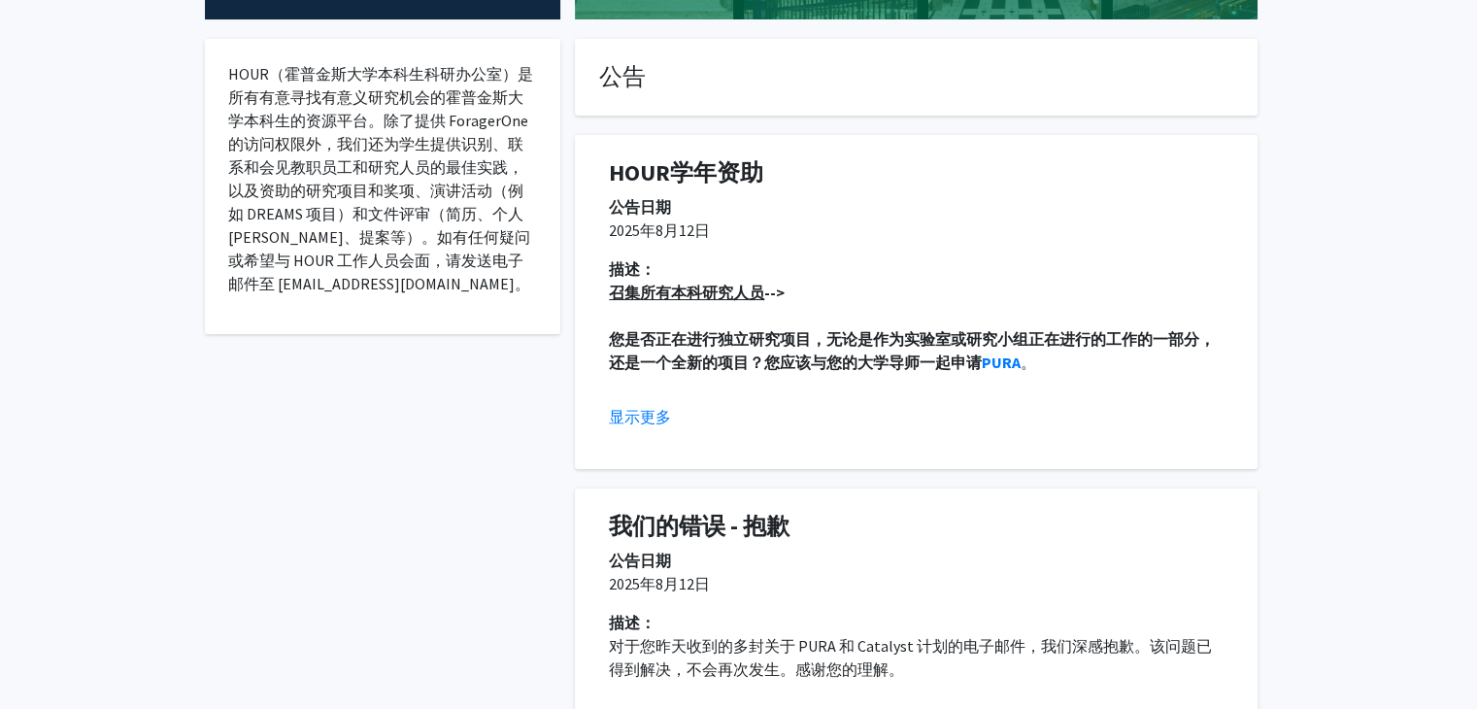
scroll to position [348, 0]
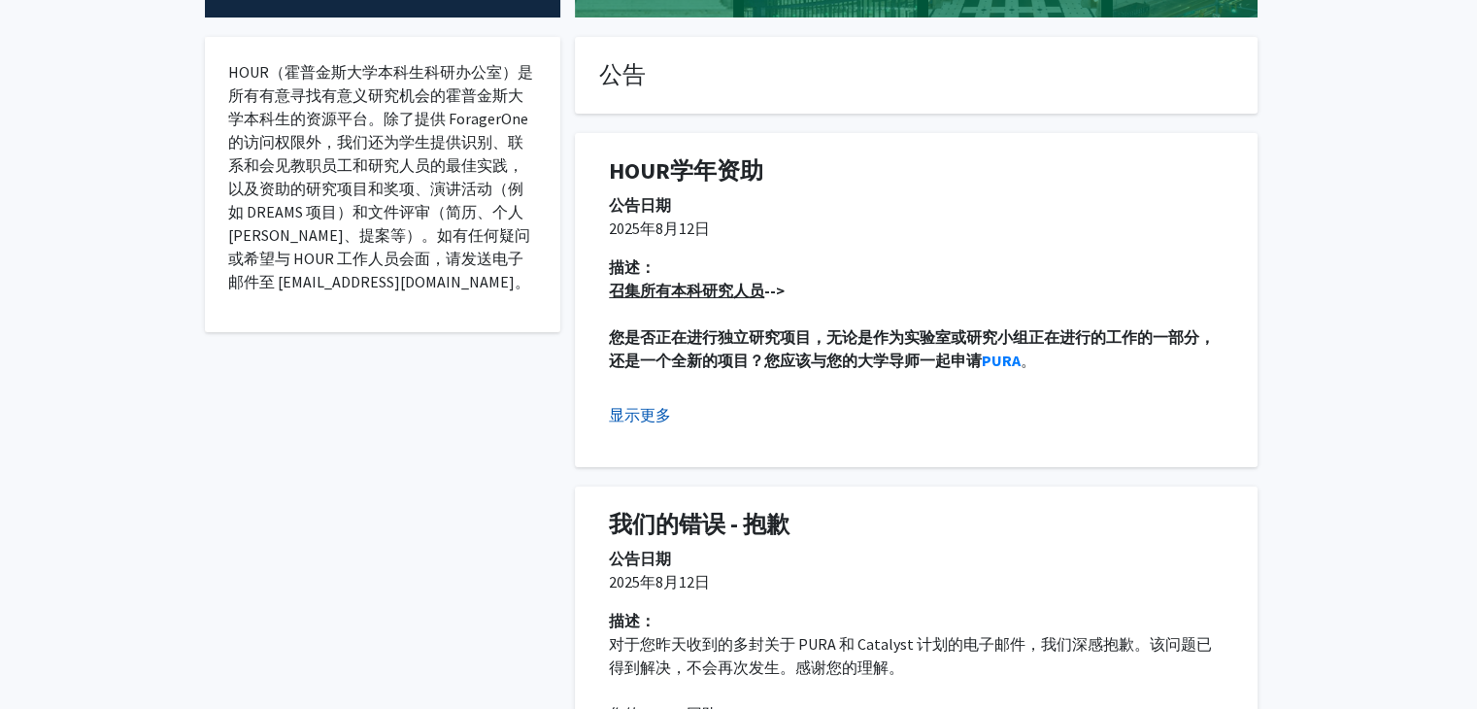
click at [630, 405] on font "显示更多" at bounding box center [640, 414] width 62 height 19
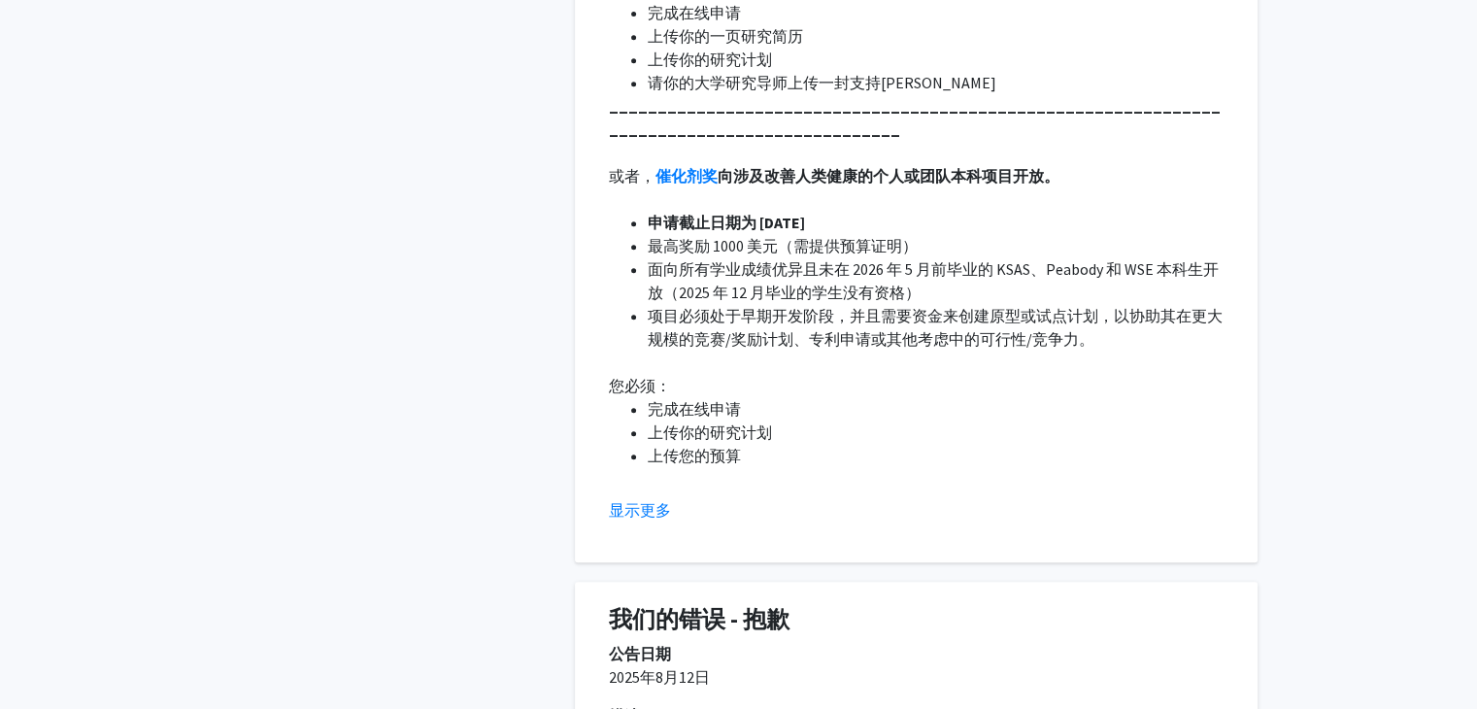
scroll to position [905, 0]
